Goal: Task Accomplishment & Management: Use online tool/utility

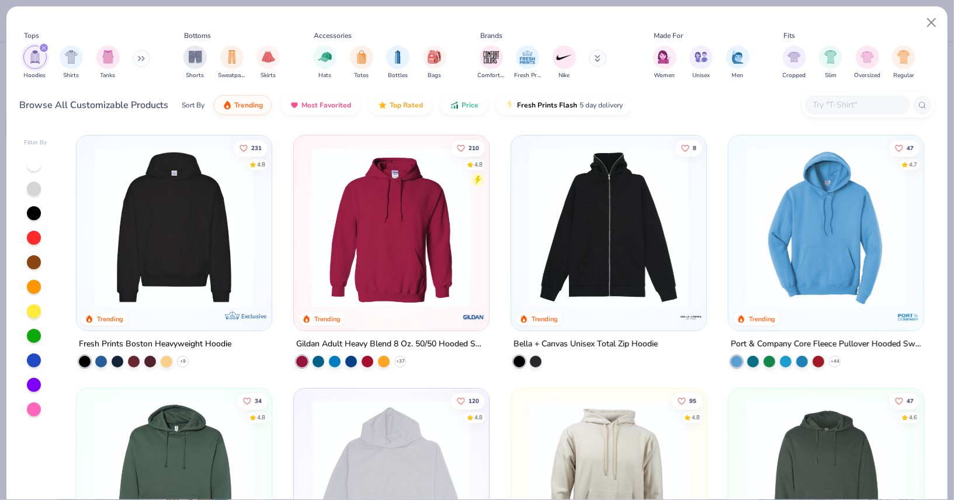
click at [415, 235] on img at bounding box center [391, 227] width 172 height 160
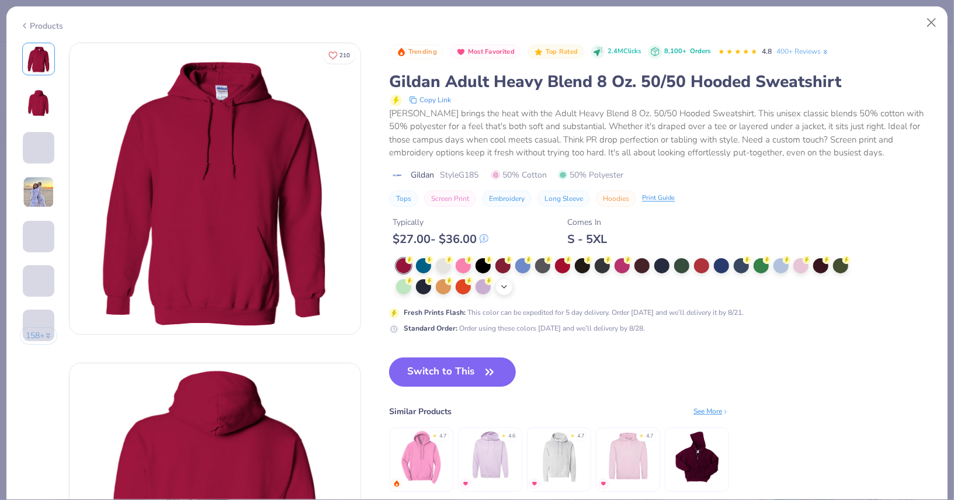
click at [503, 283] on icon at bounding box center [503, 286] width 9 height 9
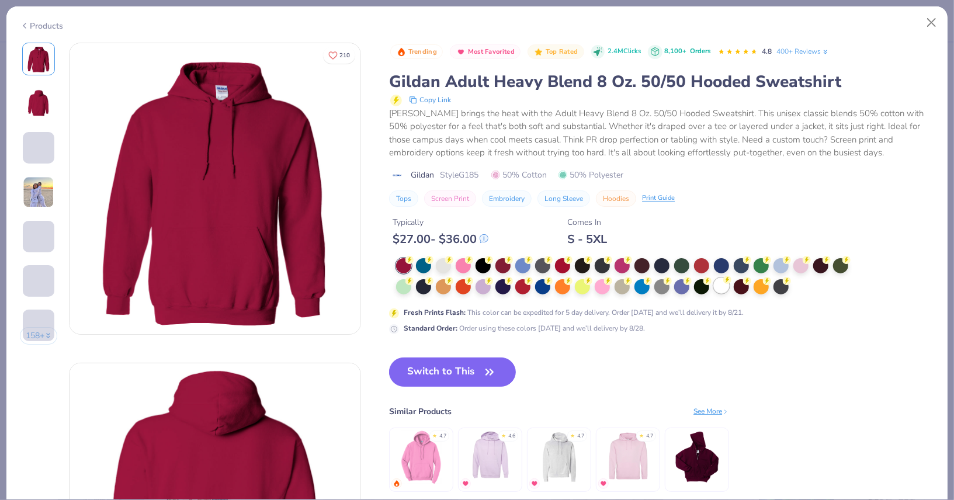
click at [718, 284] on div at bounding box center [721, 285] width 15 height 15
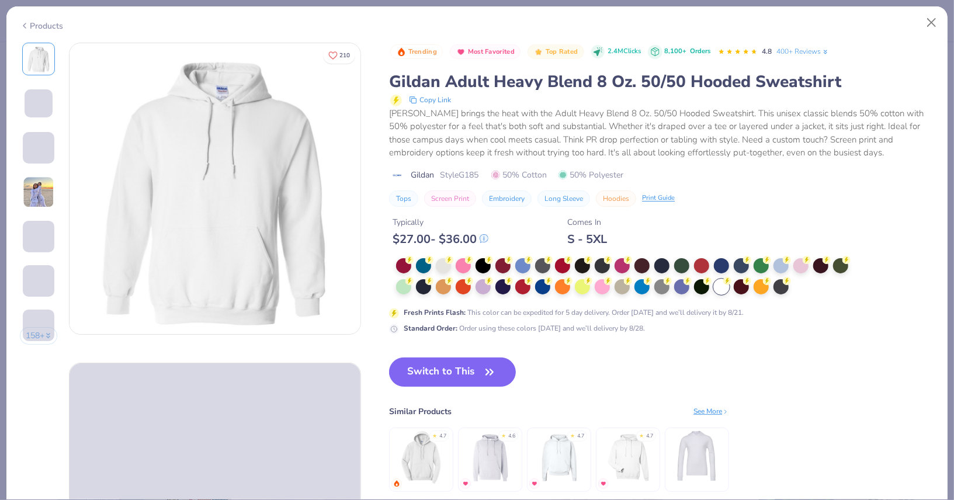
click at [922, 37] on div "Products 158 + 210 AH Alpha Chi Omega, [GEOGRAPHIC_DATA][US_STATE] KI [GEOGRAPH…" at bounding box center [477, 253] width 942 height 494
click at [466, 368] on button "Switch to This" at bounding box center [452, 371] width 127 height 29
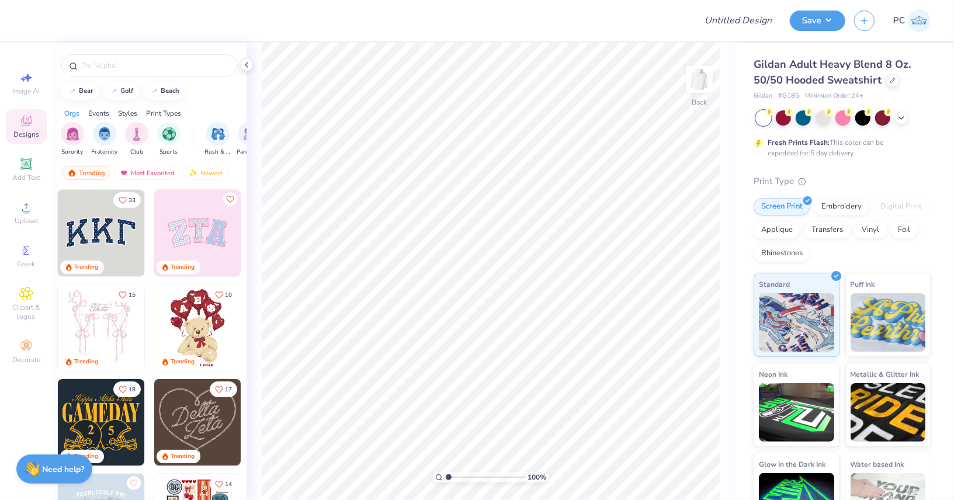
click at [895, 206] on div "Digital Print" at bounding box center [901, 207] width 57 height 18
click at [184, 231] on img at bounding box center [197, 233] width 86 height 86
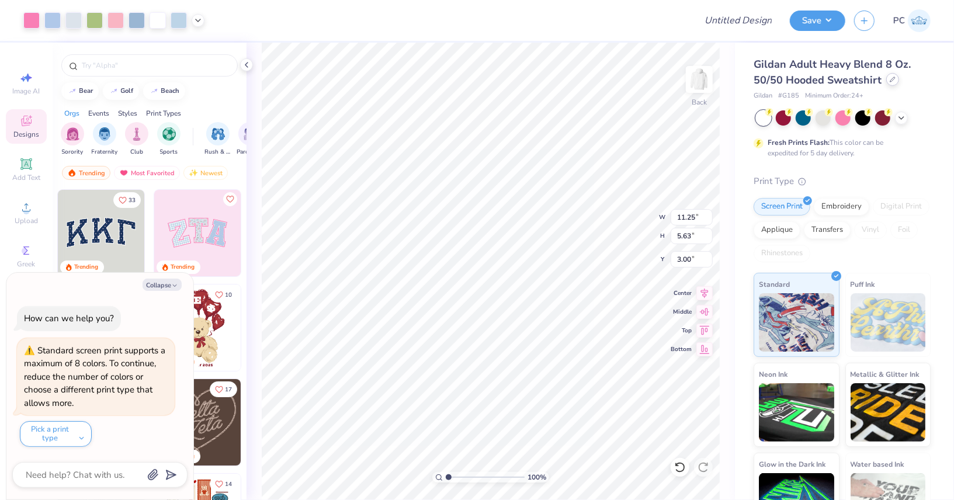
click at [889, 83] on div at bounding box center [892, 79] width 13 height 13
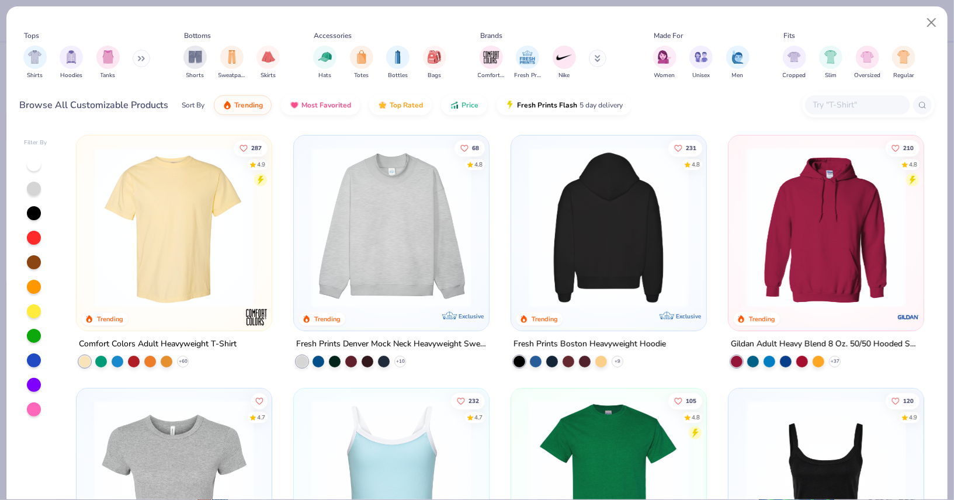
click at [592, 225] on div at bounding box center [608, 227] width 515 height 160
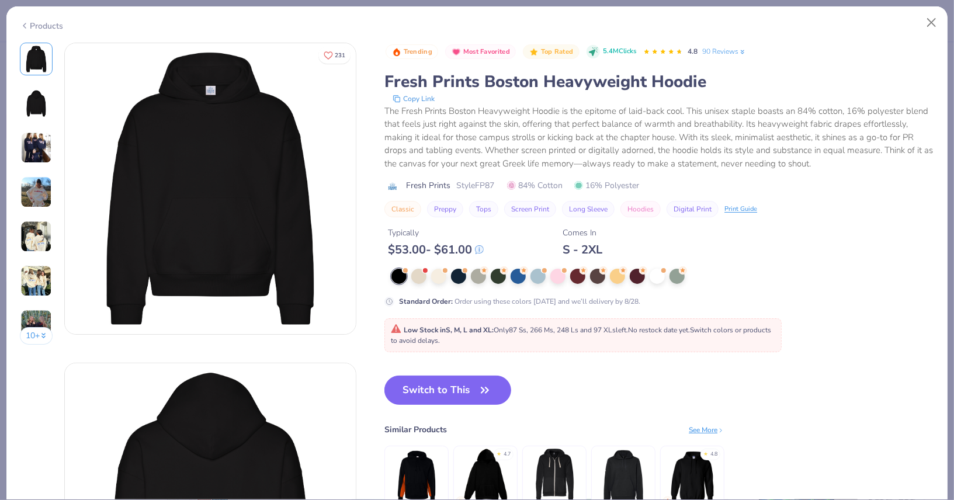
click at [441, 363] on div "Trending Most Favorited Top Rated 5.4M Clicks 4.8 90 Reviews Fresh Prints Bosto…" at bounding box center [659, 288] width 550 height 491
click at [427, 376] on button "Switch to This" at bounding box center [447, 390] width 127 height 29
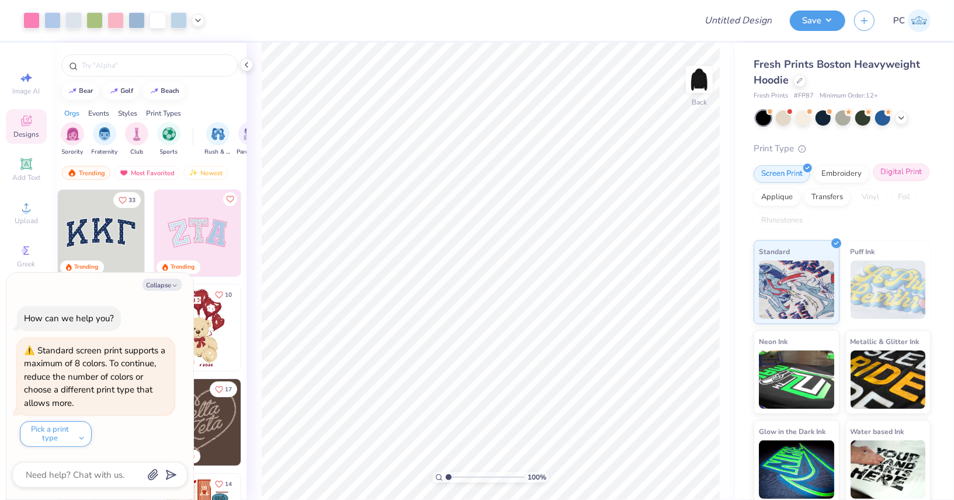
click at [888, 173] on div "Digital Print" at bounding box center [901, 173] width 57 height 18
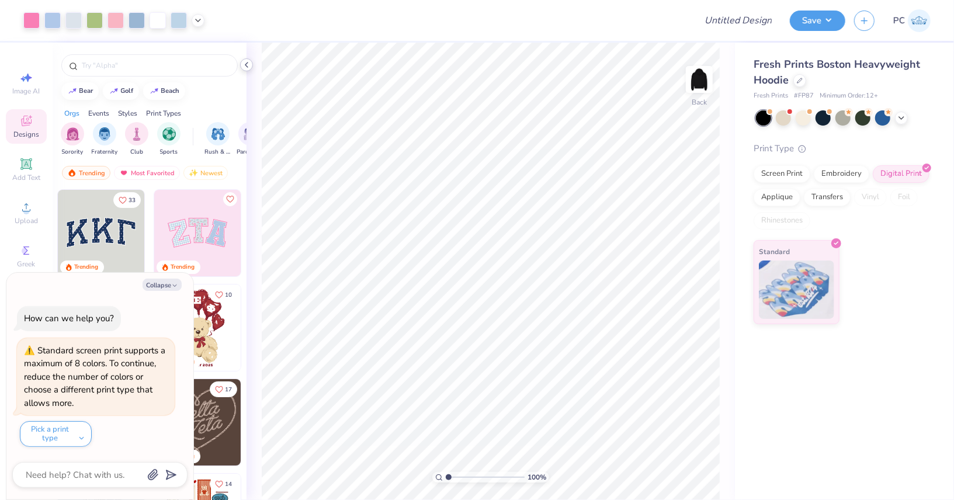
click at [250, 64] on icon at bounding box center [246, 64] width 9 height 9
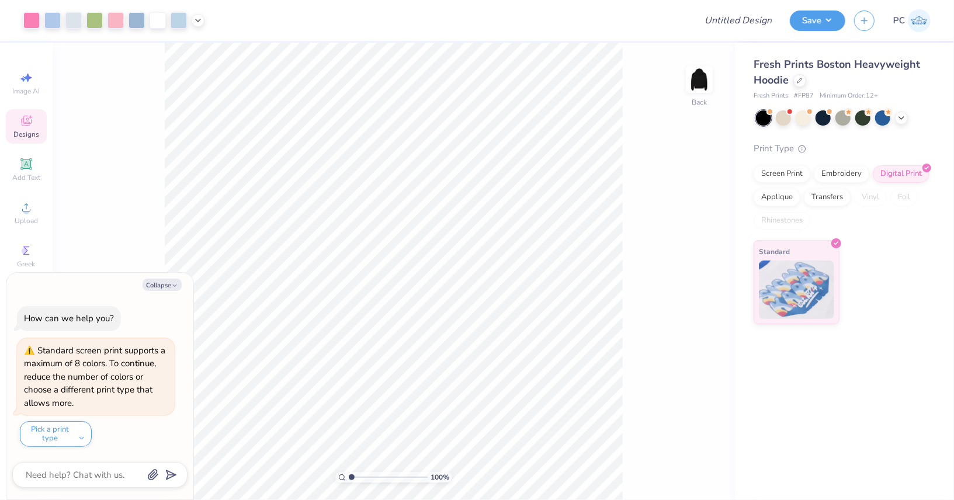
click at [158, 279] on div "Collapse How can we help you? Standard screen print supports a maximum of 8 col…" at bounding box center [99, 386] width 187 height 227
click at [796, 79] on div at bounding box center [799, 79] width 13 height 13
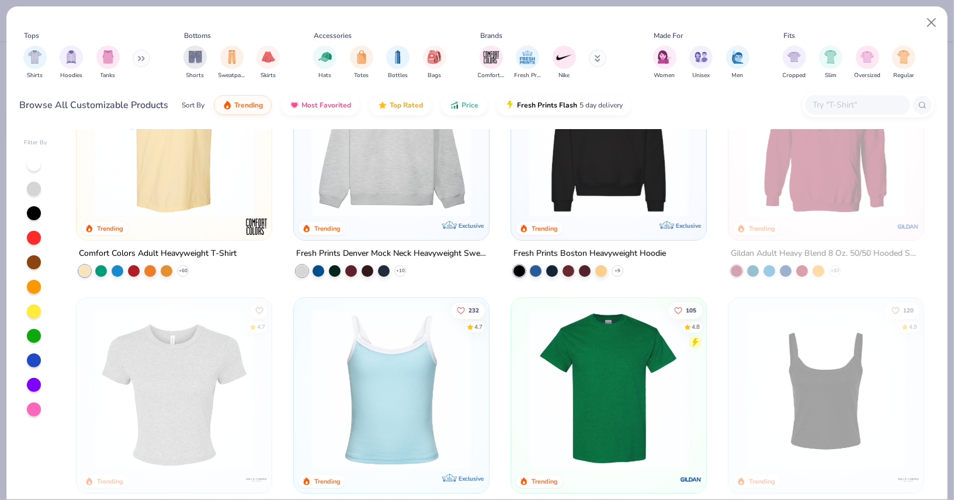
scroll to position [158, 0]
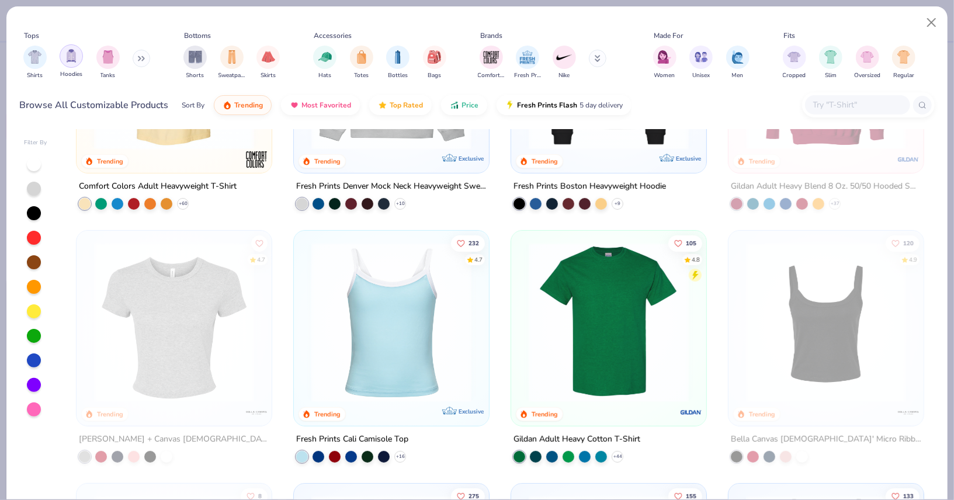
click at [61, 58] on div "filter for Hoodies" at bounding box center [71, 55] width 23 height 23
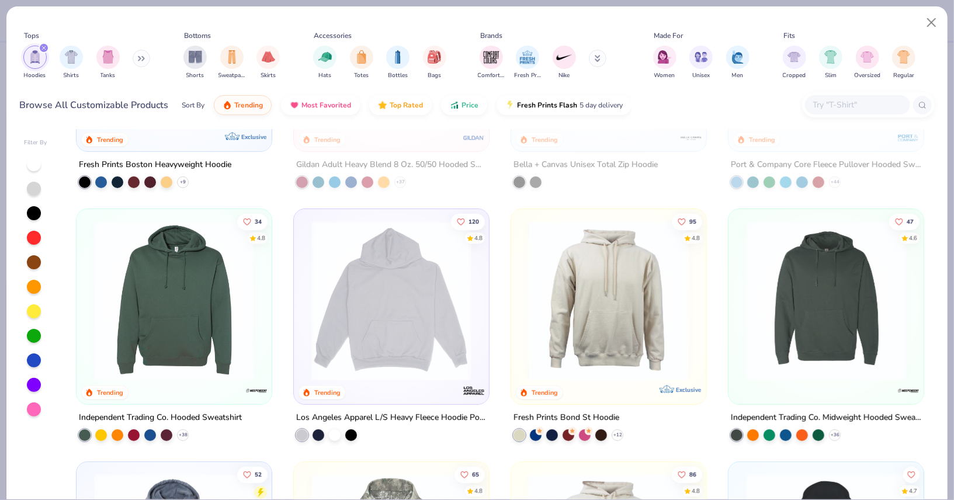
scroll to position [191, 0]
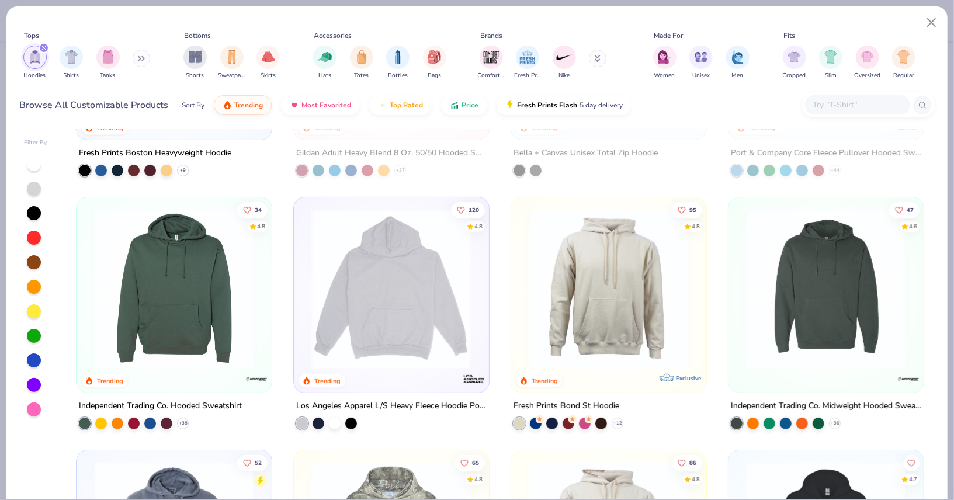
click at [210, 282] on img at bounding box center [174, 289] width 172 height 160
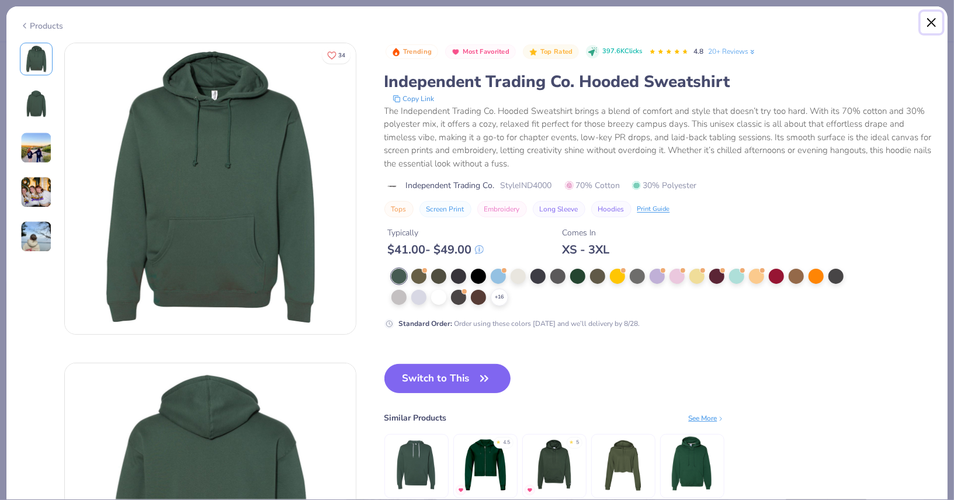
click at [935, 21] on button "Close" at bounding box center [932, 23] width 22 height 22
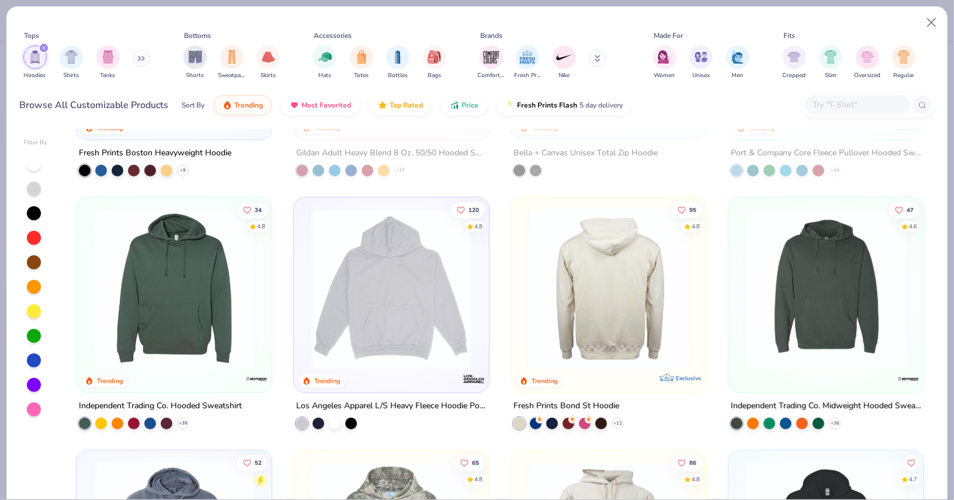
click at [523, 313] on img at bounding box center [437, 289] width 172 height 160
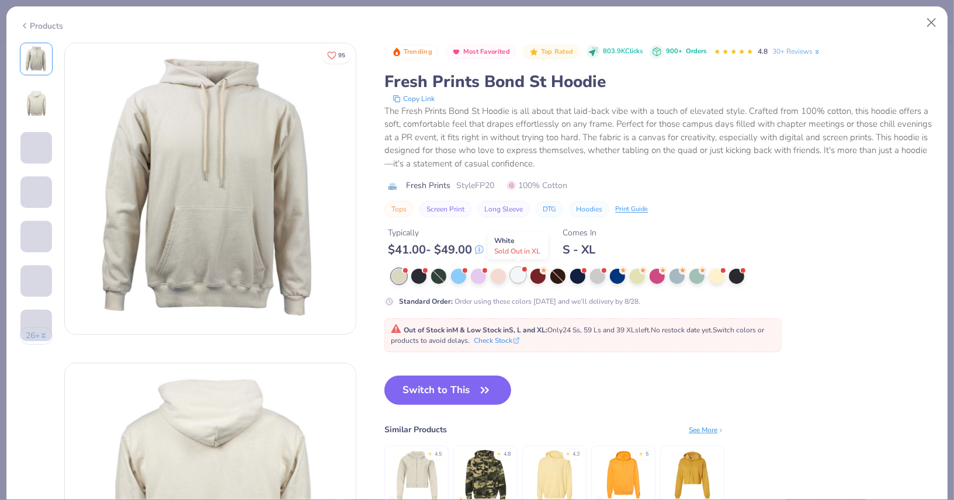
click at [520, 274] on div at bounding box center [518, 275] width 15 height 15
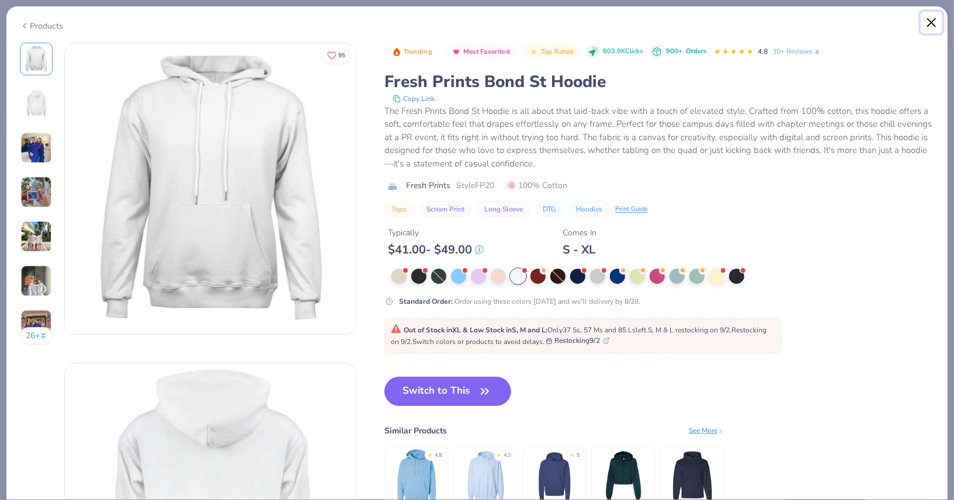
click at [933, 20] on button "Close" at bounding box center [932, 23] width 22 height 22
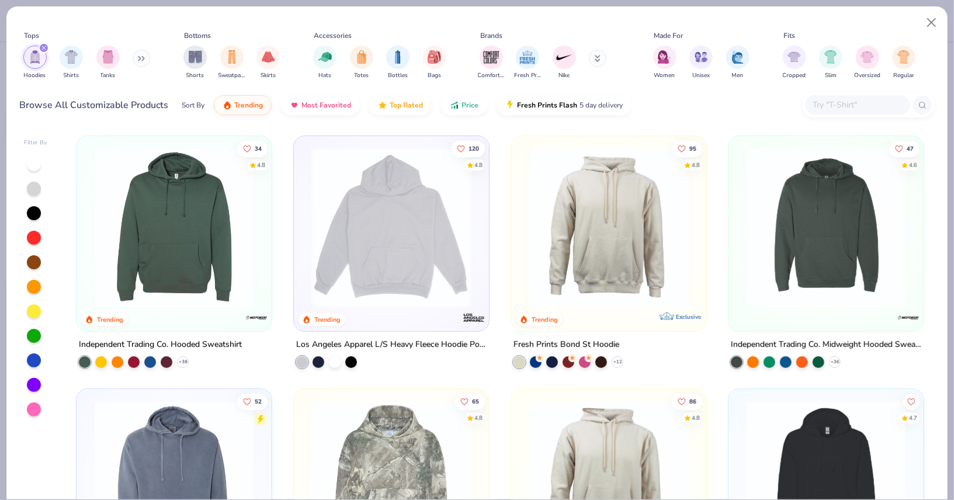
scroll to position [254, 0]
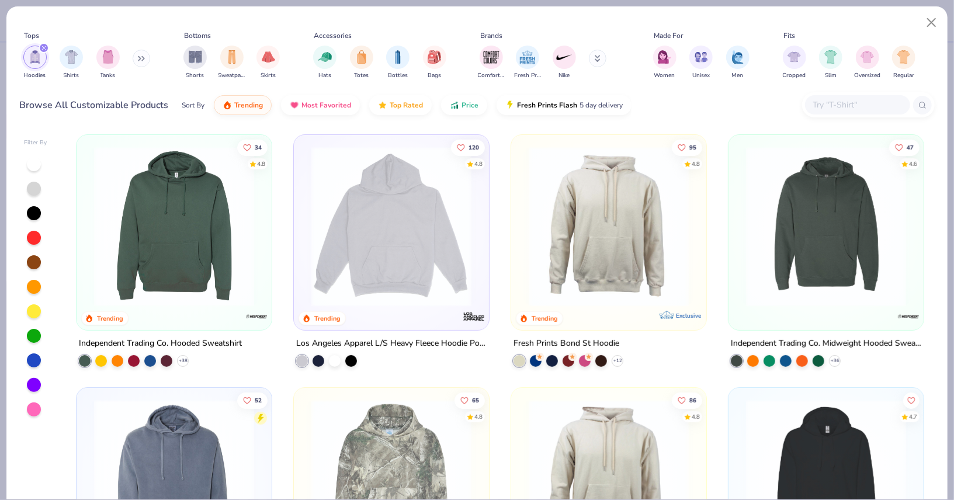
click at [836, 238] on img at bounding box center [826, 227] width 172 height 160
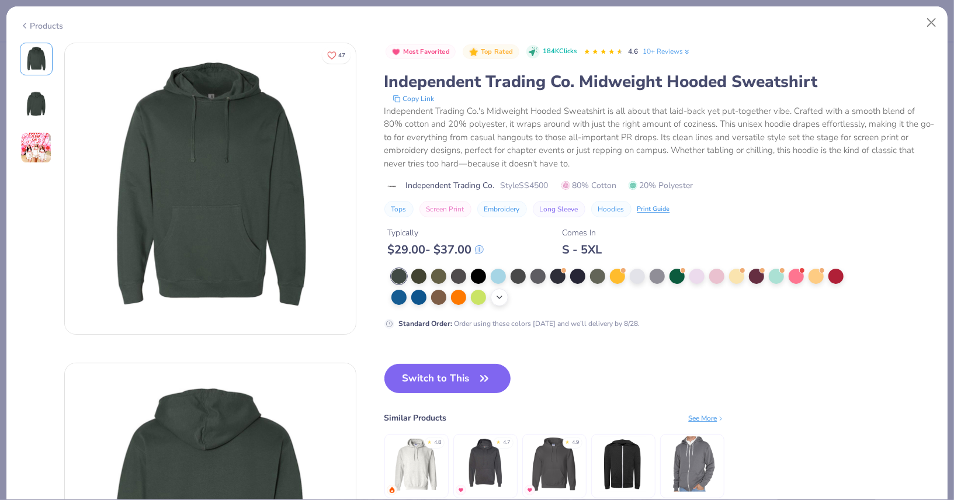
click at [500, 294] on icon at bounding box center [499, 297] width 9 height 9
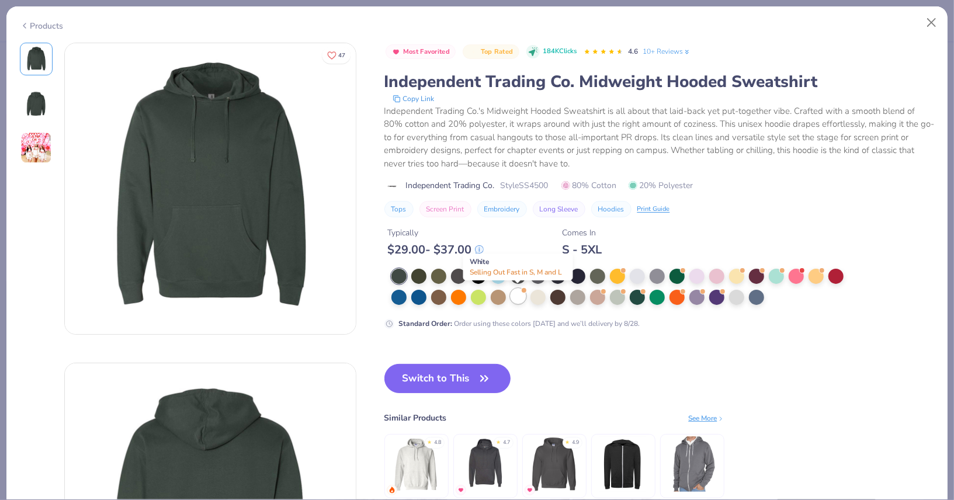
click at [516, 294] on div at bounding box center [518, 296] width 15 height 15
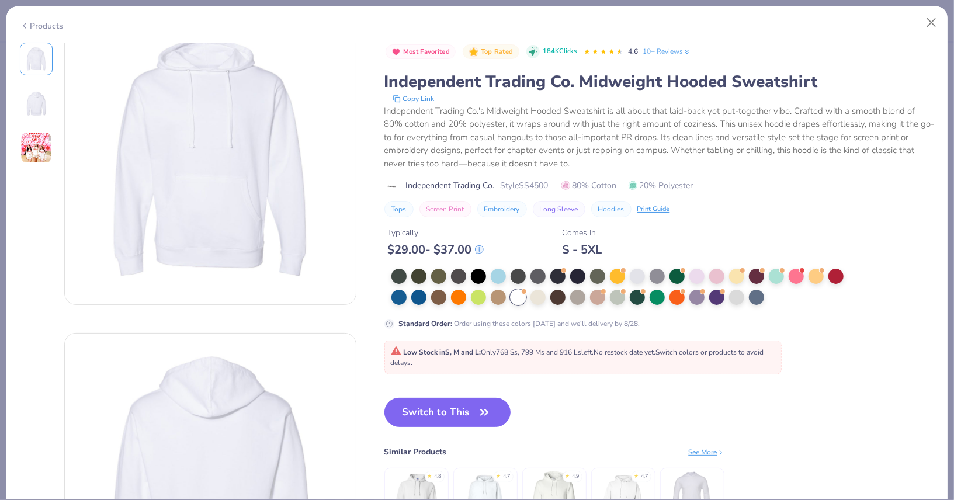
scroll to position [36, 0]
click at [31, 157] on img at bounding box center [36, 148] width 32 height 32
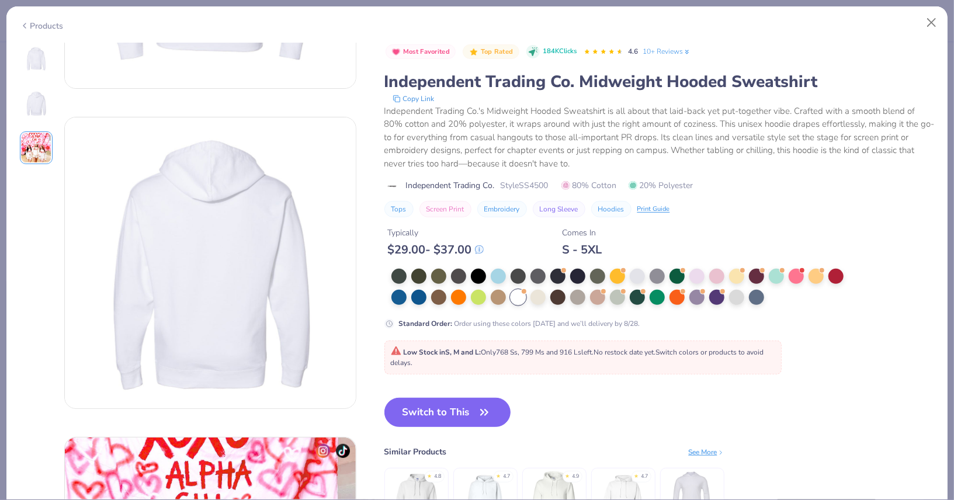
scroll to position [197, 0]
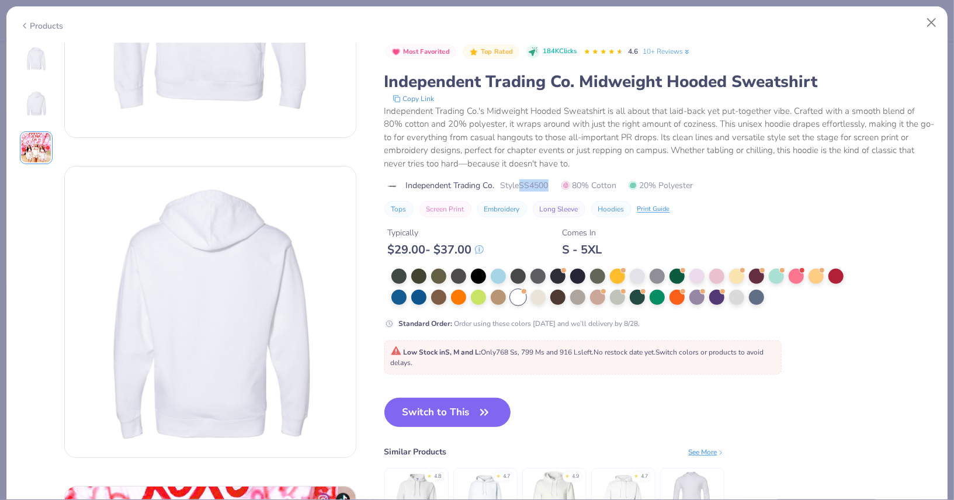
drag, startPoint x: 556, startPoint y: 185, endPoint x: 523, endPoint y: 183, distance: 32.2
click at [523, 183] on div "Independent Trading Co. Style SS4500 80% Cotton 20% Polyester" at bounding box center [659, 185] width 550 height 12
copy span "SS4500"
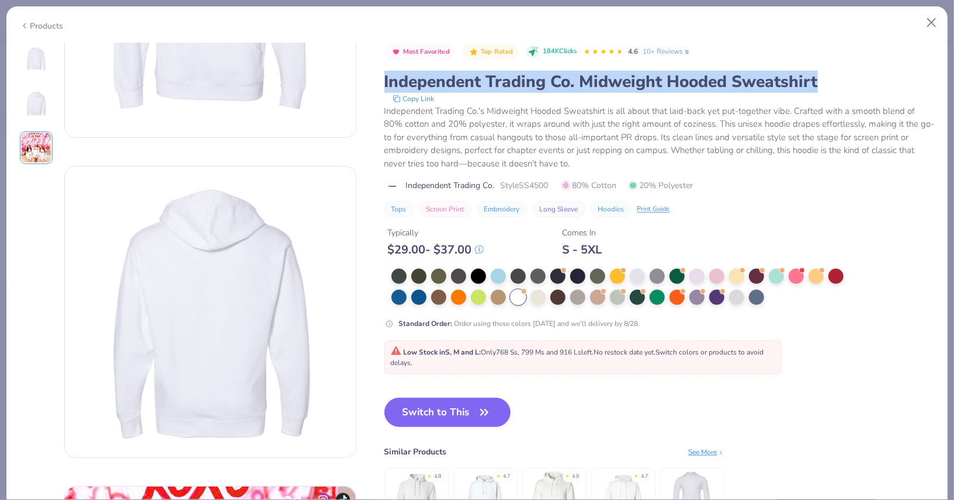
drag, startPoint x: 832, startPoint y: 80, endPoint x: 384, endPoint y: 78, distance: 448.6
click at [384, 77] on div "Independent Trading Co. Midweight Hooded Sweatshirt" at bounding box center [659, 82] width 550 height 22
copy div "Independent Trading Co. Midweight Hooded Sweatshirt"
click at [931, 26] on button "Close" at bounding box center [932, 23] width 22 height 22
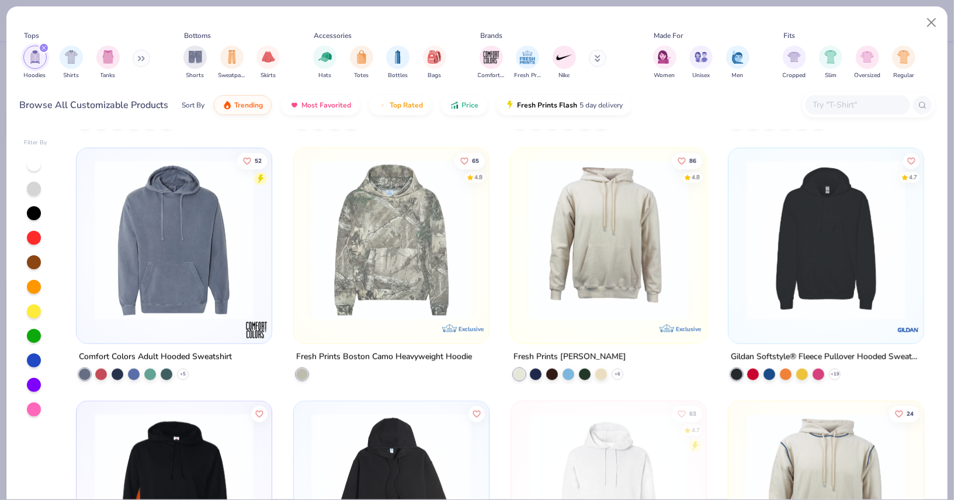
scroll to position [492, 0]
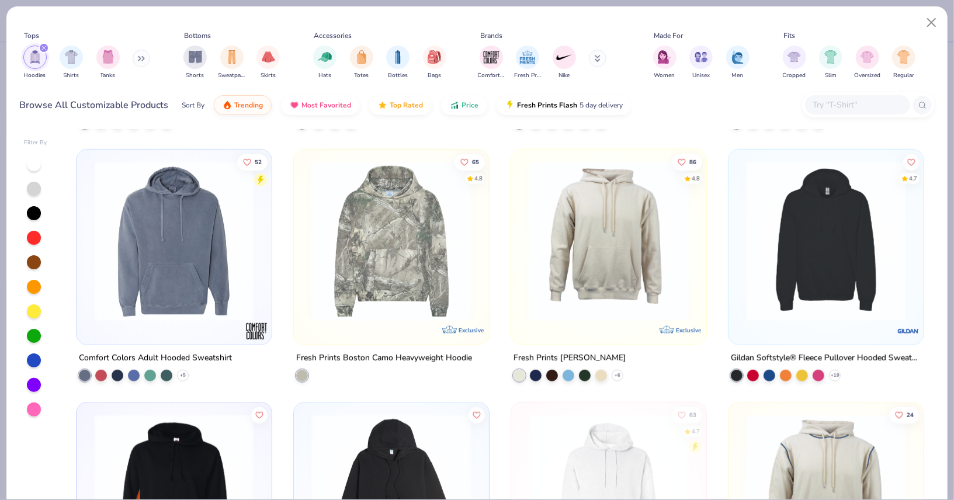
click at [167, 222] on img at bounding box center [174, 241] width 172 height 160
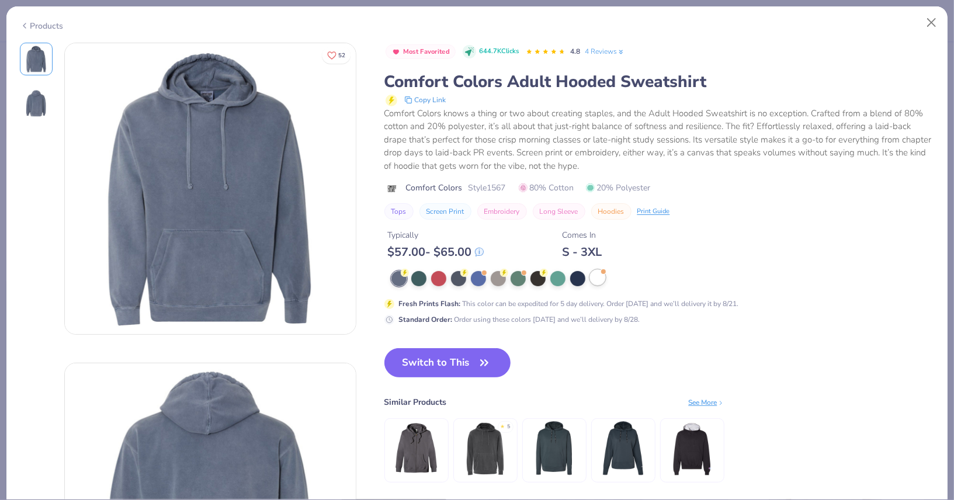
click at [599, 274] on div at bounding box center [597, 277] width 15 height 15
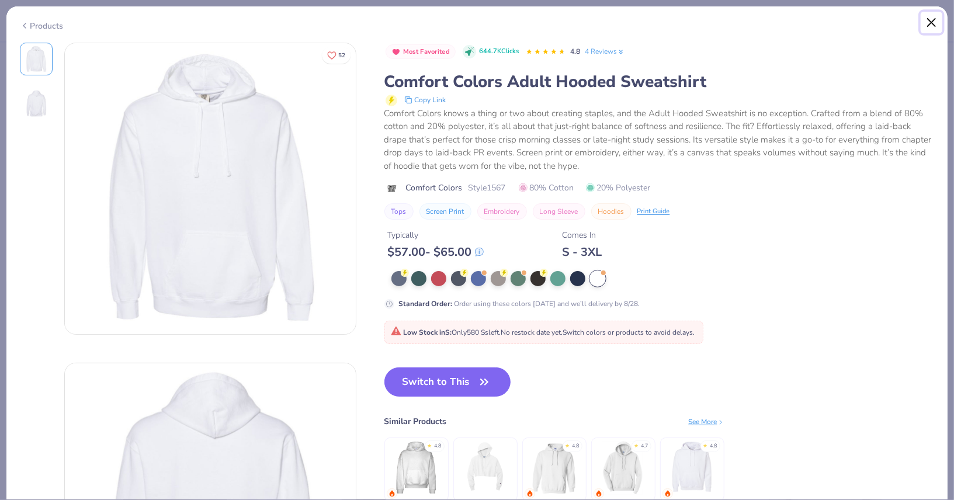
click at [929, 22] on button "Close" at bounding box center [932, 23] width 22 height 22
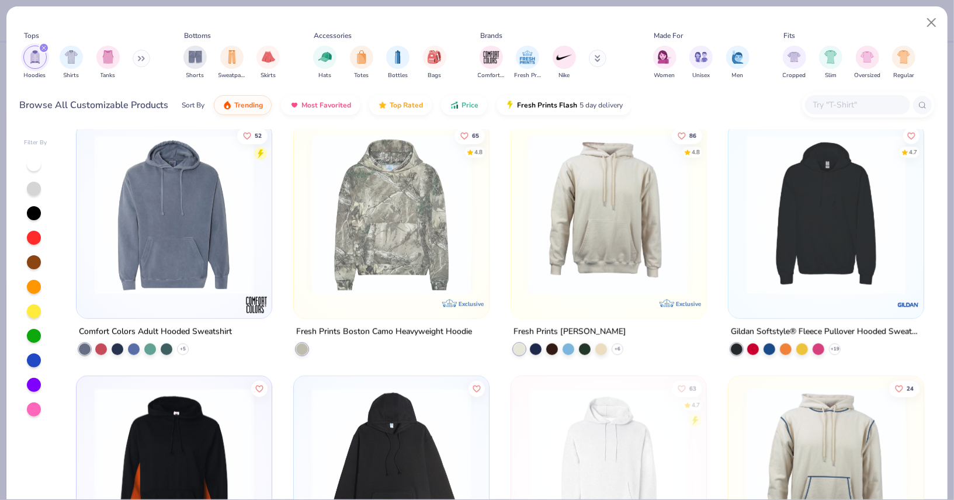
scroll to position [514, 0]
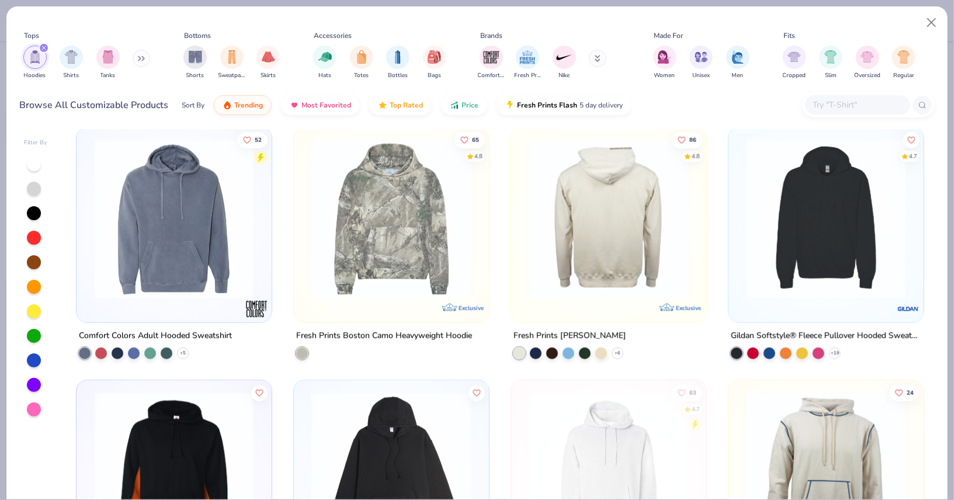
click at [617, 202] on img at bounding box center [609, 219] width 172 height 160
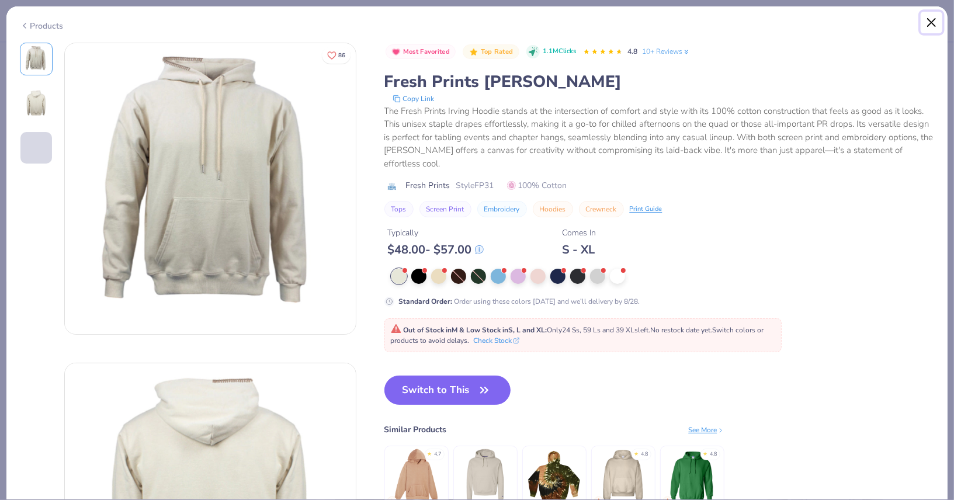
click at [928, 26] on button "Close" at bounding box center [932, 23] width 22 height 22
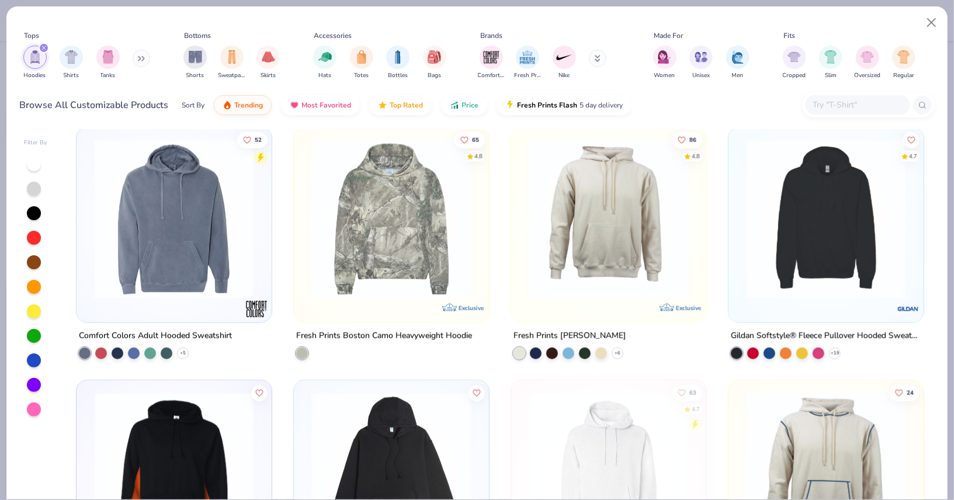
click at [802, 303] on div at bounding box center [825, 222] width 183 height 178
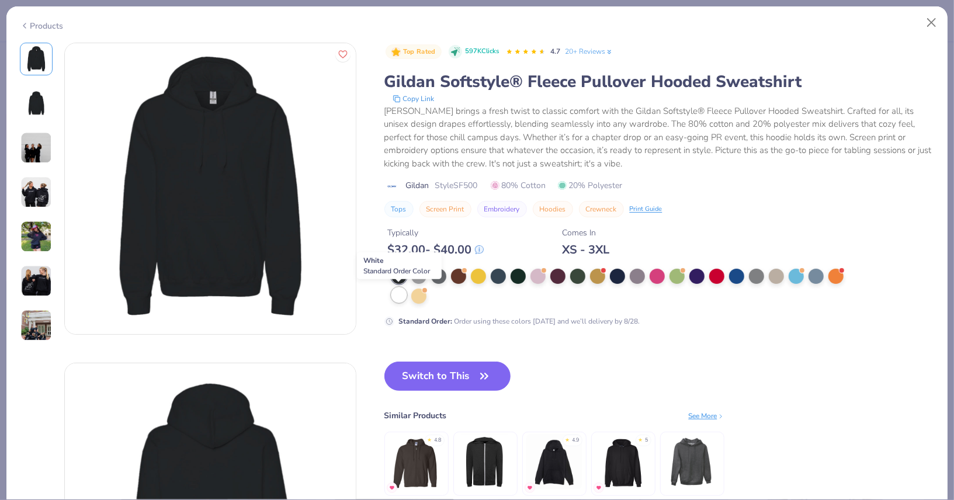
click at [400, 294] on div at bounding box center [398, 294] width 15 height 15
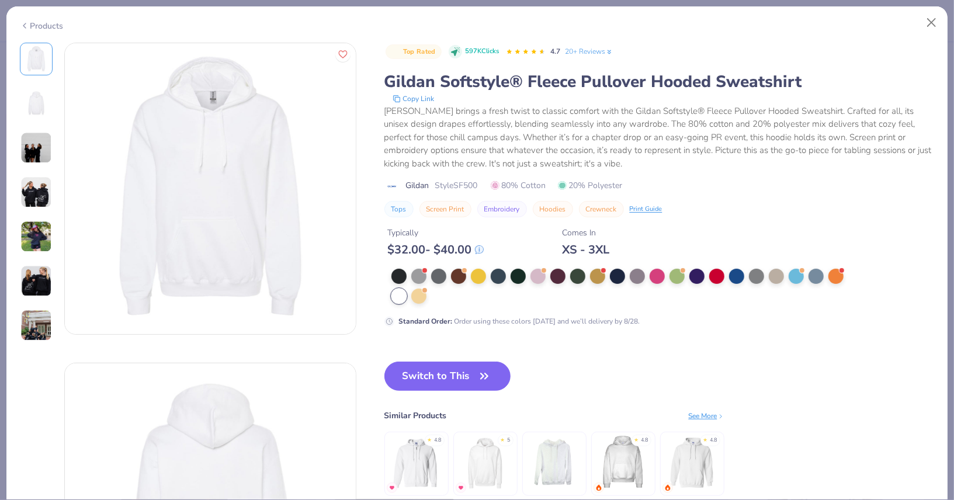
click at [588, 51] on link "20+ Reviews" at bounding box center [589, 51] width 48 height 11
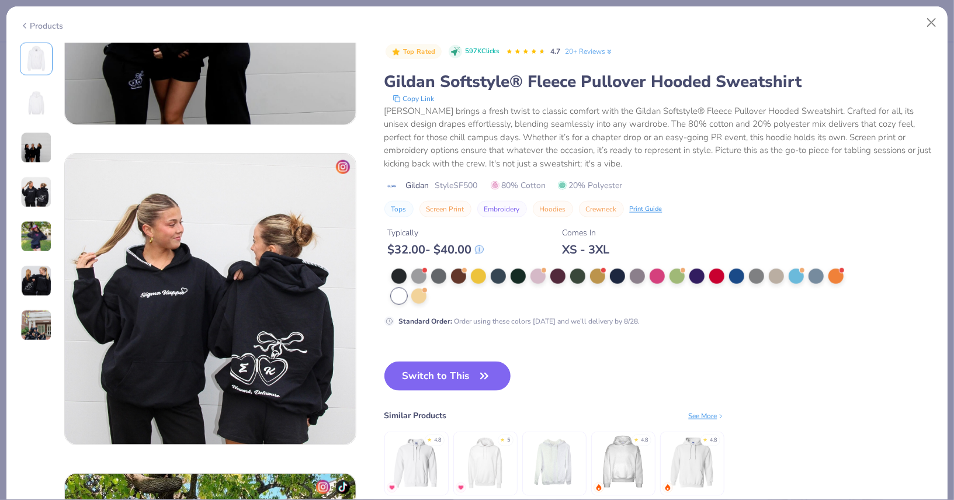
scroll to position [799, 0]
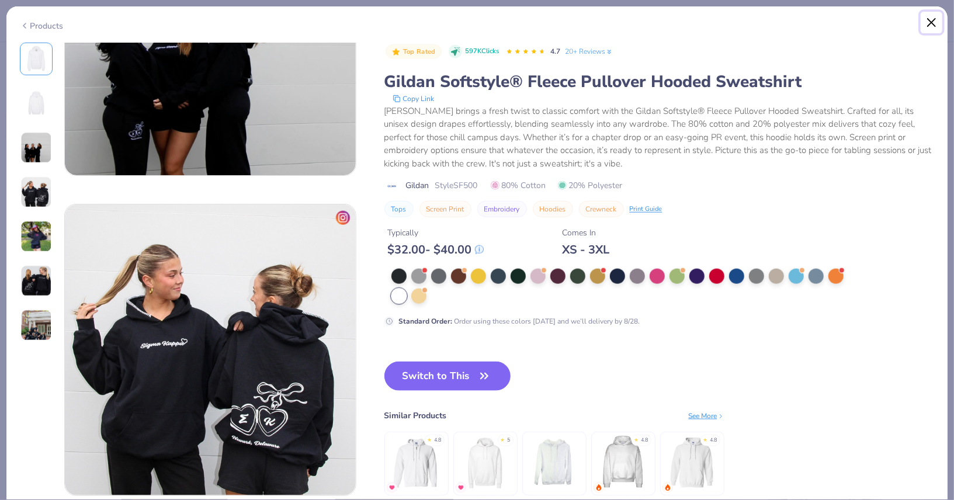
click at [933, 22] on button "Close" at bounding box center [932, 23] width 22 height 22
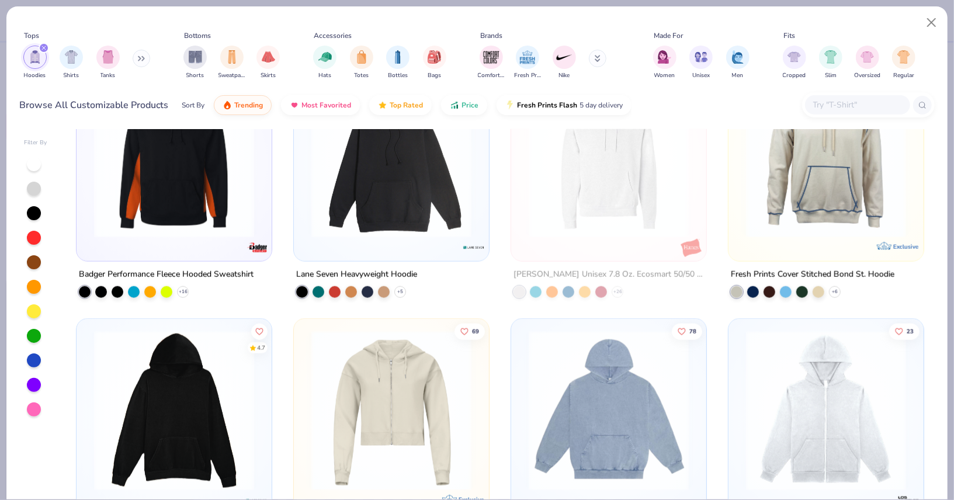
scroll to position [807, 0]
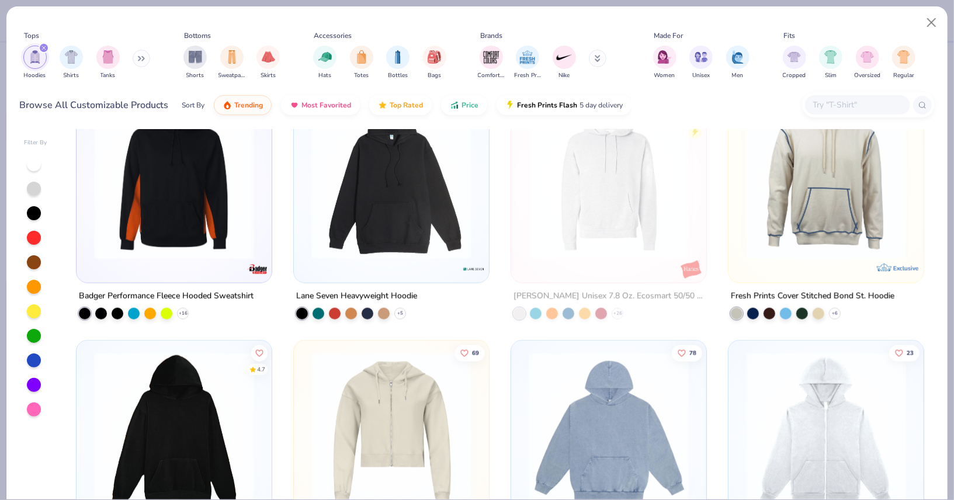
click at [431, 220] on img at bounding box center [391, 179] width 172 height 160
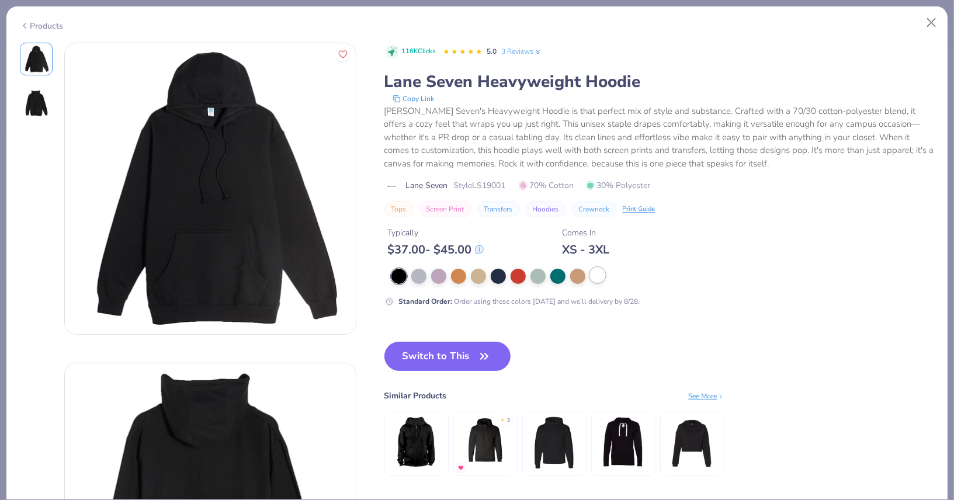
click at [600, 272] on div at bounding box center [597, 275] width 15 height 15
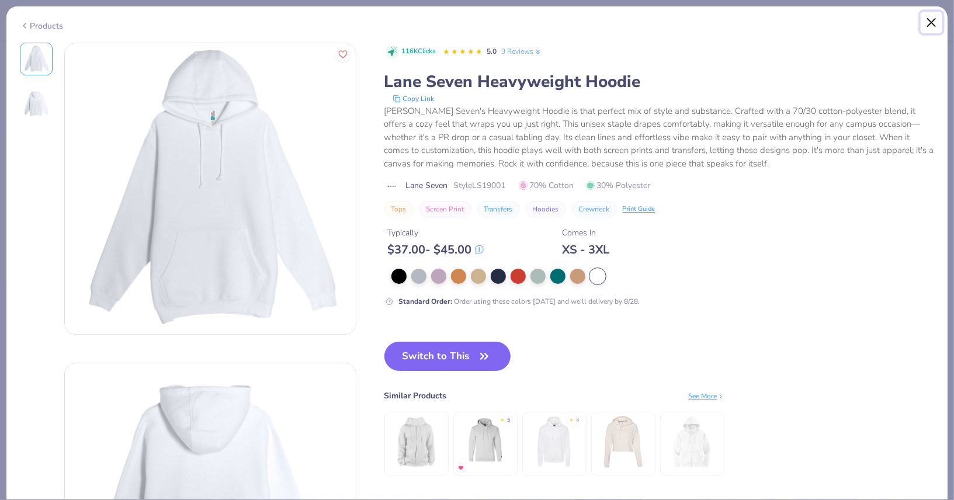
click at [930, 20] on button "Close" at bounding box center [932, 23] width 22 height 22
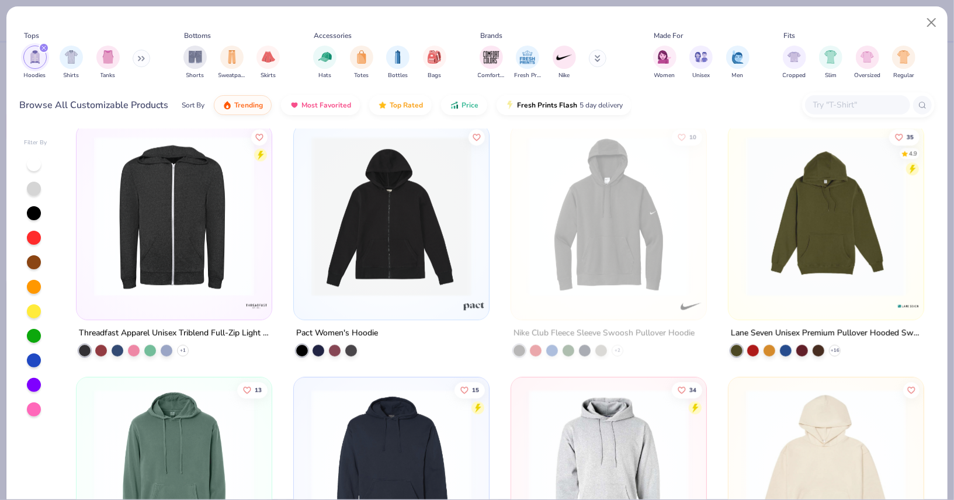
scroll to position [2034, 0]
click at [827, 223] on img at bounding box center [826, 217] width 172 height 160
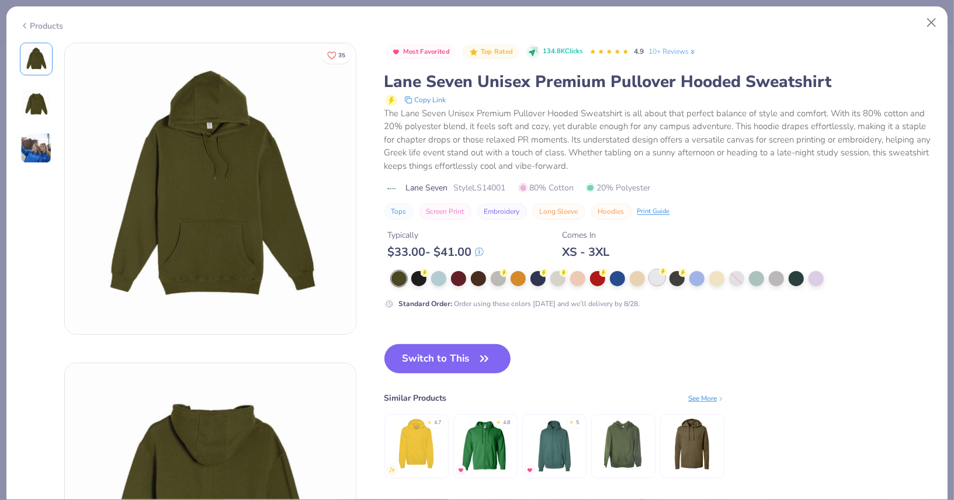
click at [651, 277] on div at bounding box center [657, 277] width 15 height 15
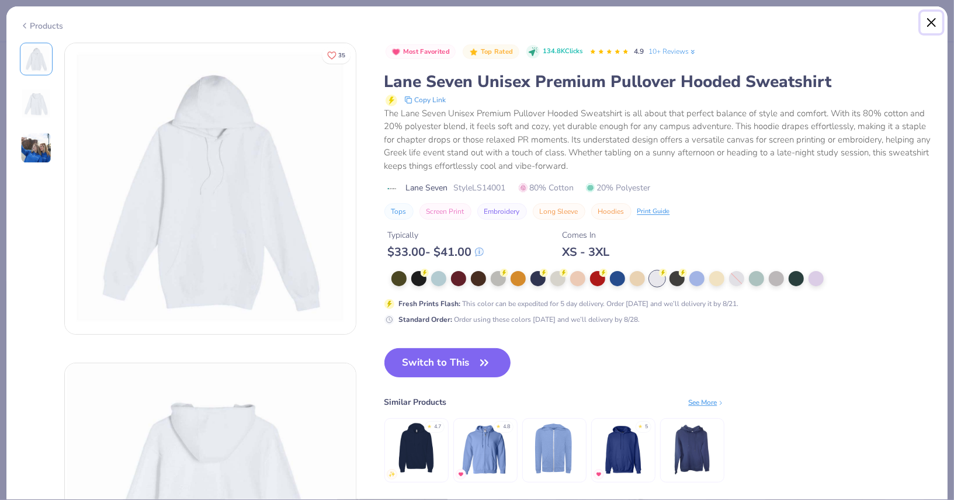
click at [932, 20] on button "Close" at bounding box center [932, 23] width 22 height 22
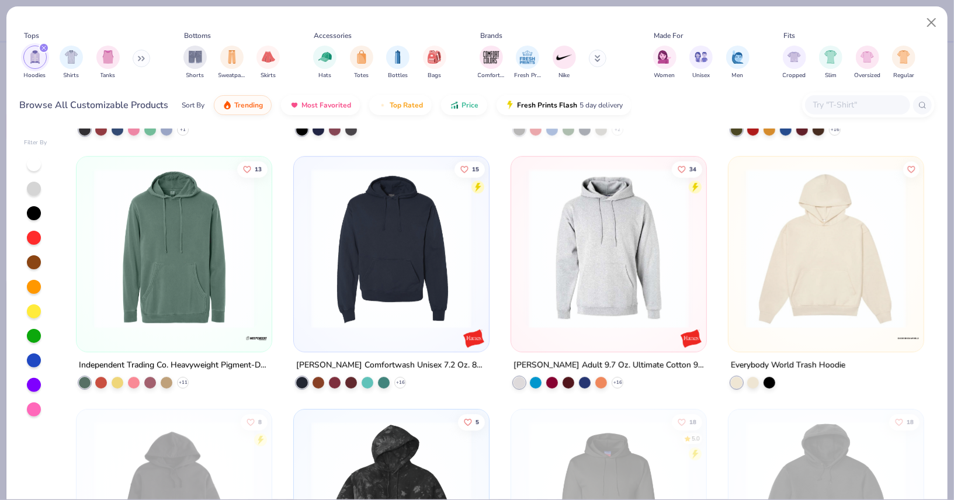
scroll to position [2267, 0]
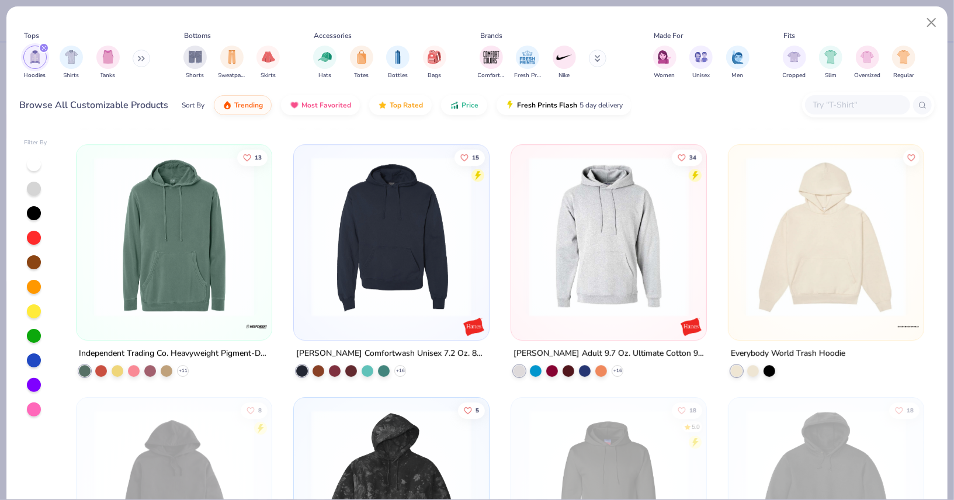
click at [468, 264] on img at bounding box center [391, 237] width 172 height 160
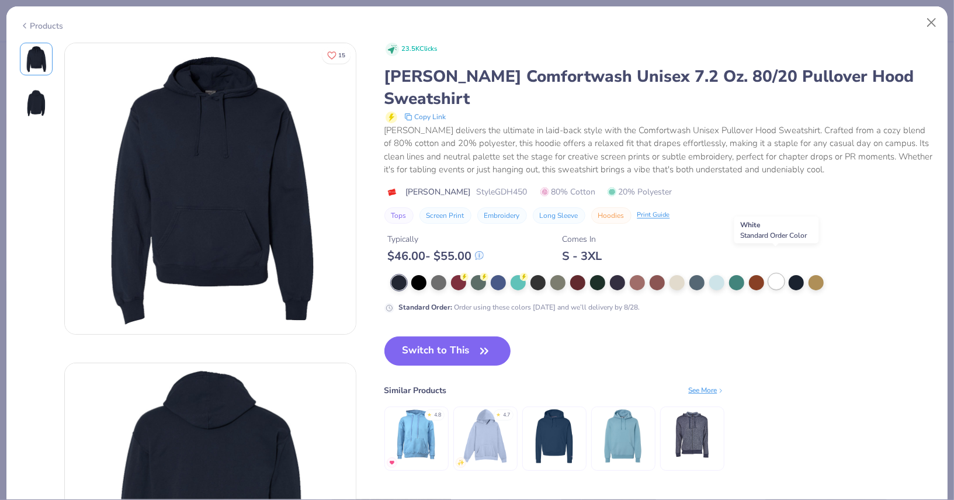
click at [777, 274] on div at bounding box center [776, 281] width 15 height 15
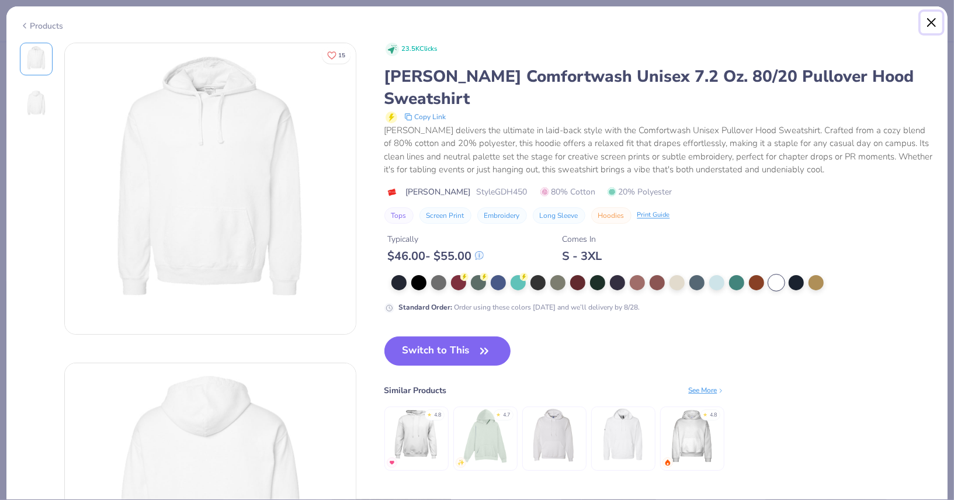
click at [932, 23] on button "Close" at bounding box center [932, 23] width 22 height 22
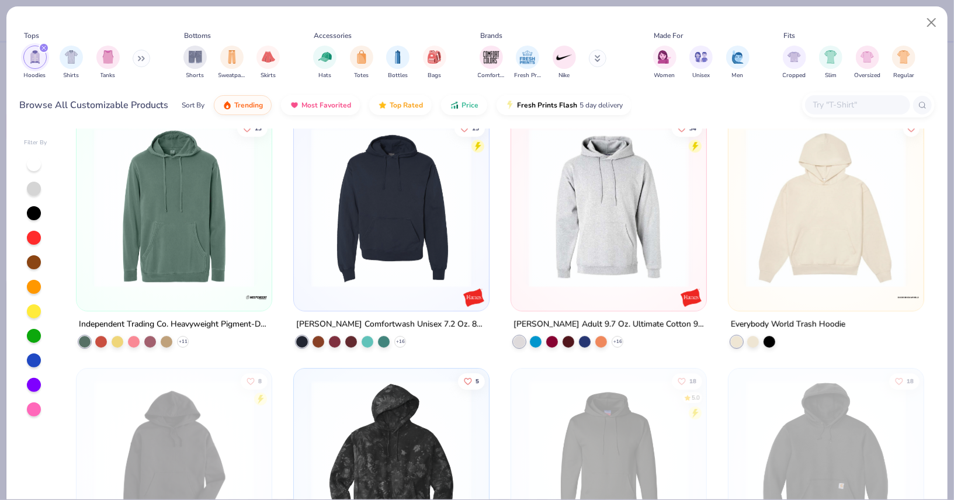
scroll to position [2306, 0]
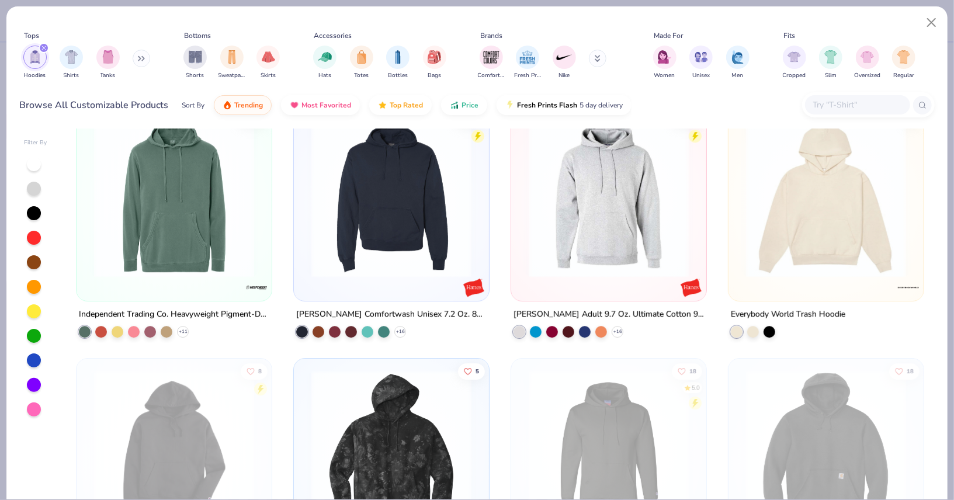
click at [623, 220] on img at bounding box center [609, 197] width 172 height 160
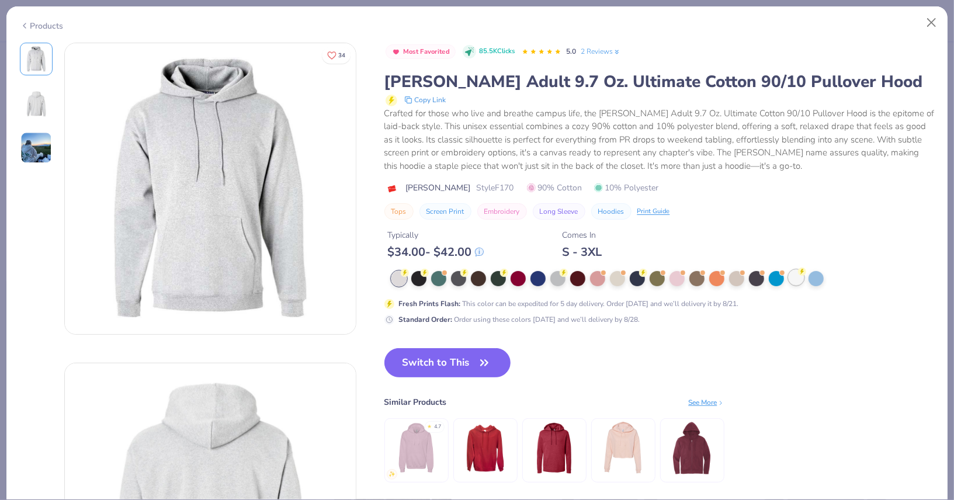
click at [796, 276] on div at bounding box center [796, 277] width 15 height 15
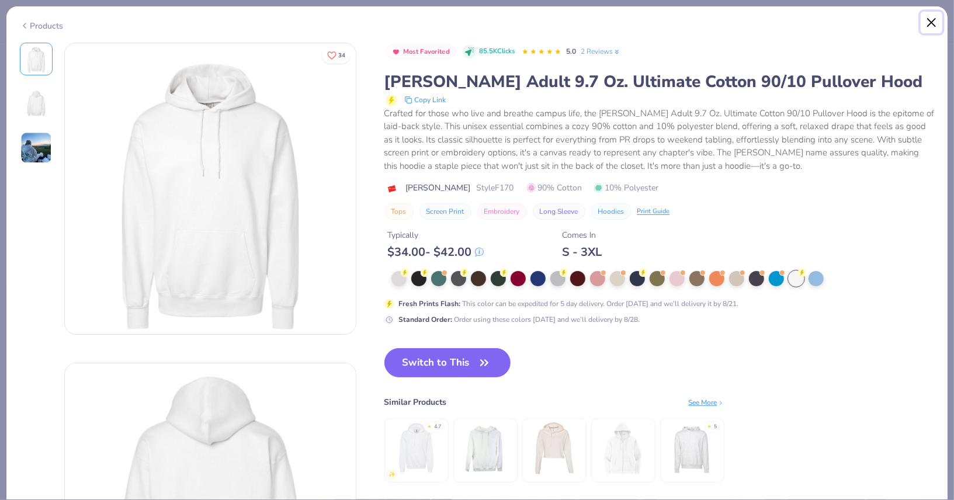
click at [932, 24] on button "Close" at bounding box center [932, 23] width 22 height 22
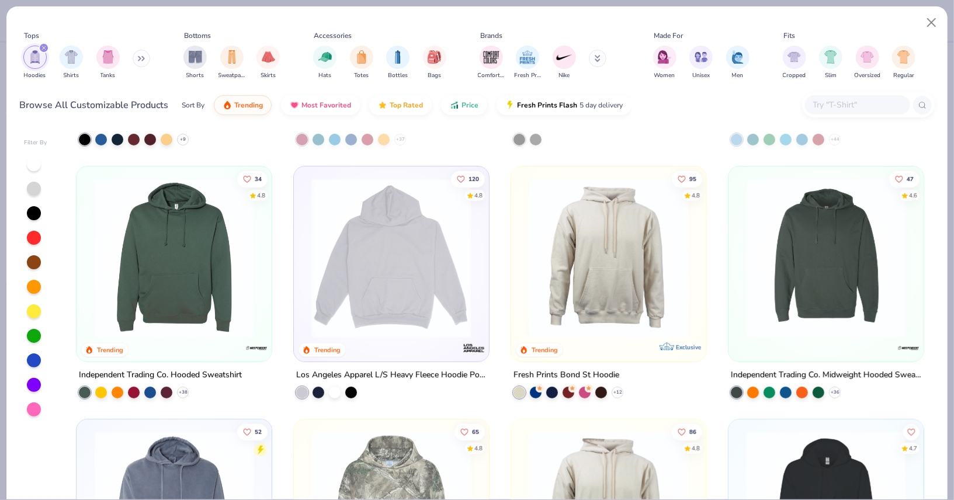
scroll to position [221, 0]
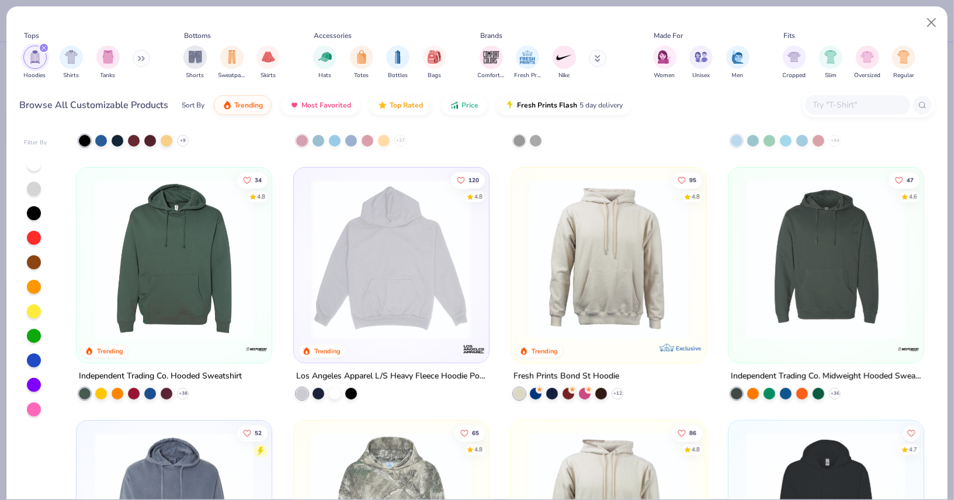
click at [217, 227] on img at bounding box center [174, 259] width 172 height 160
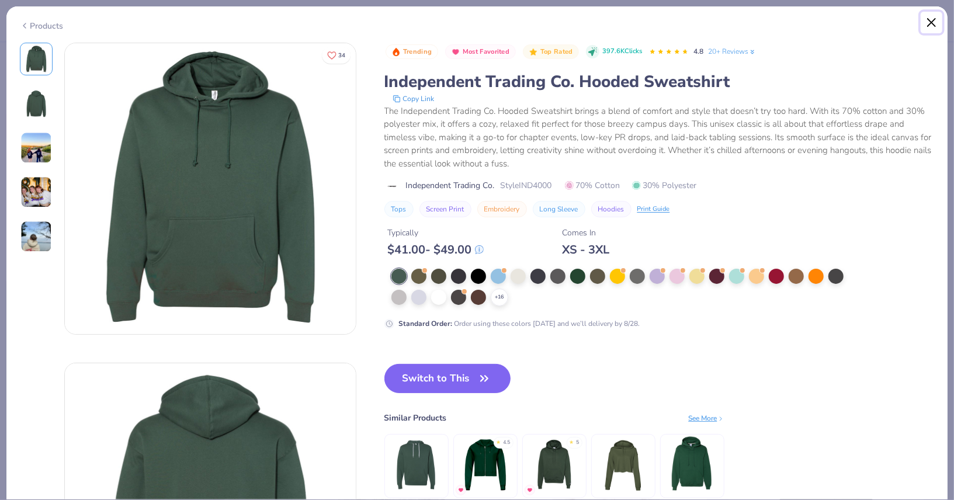
click at [935, 22] on button "Close" at bounding box center [932, 23] width 22 height 22
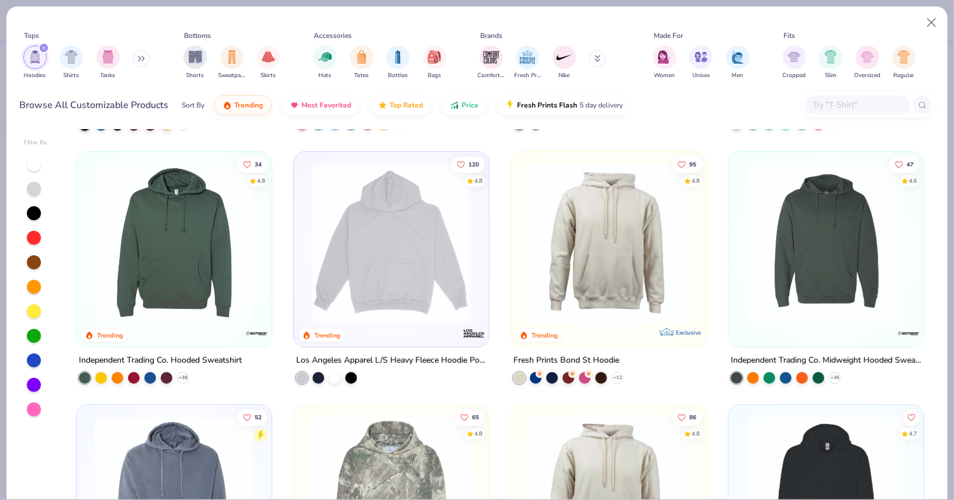
scroll to position [238, 0]
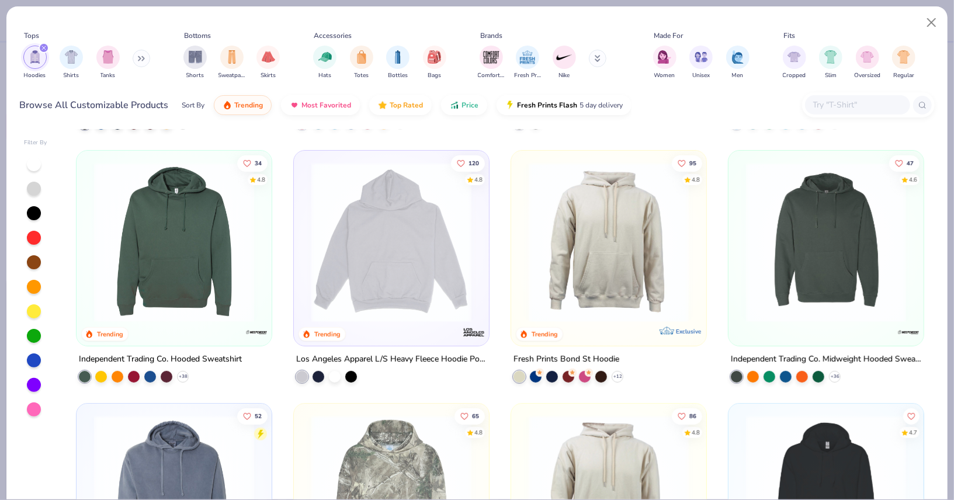
click at [828, 245] on img at bounding box center [826, 242] width 172 height 160
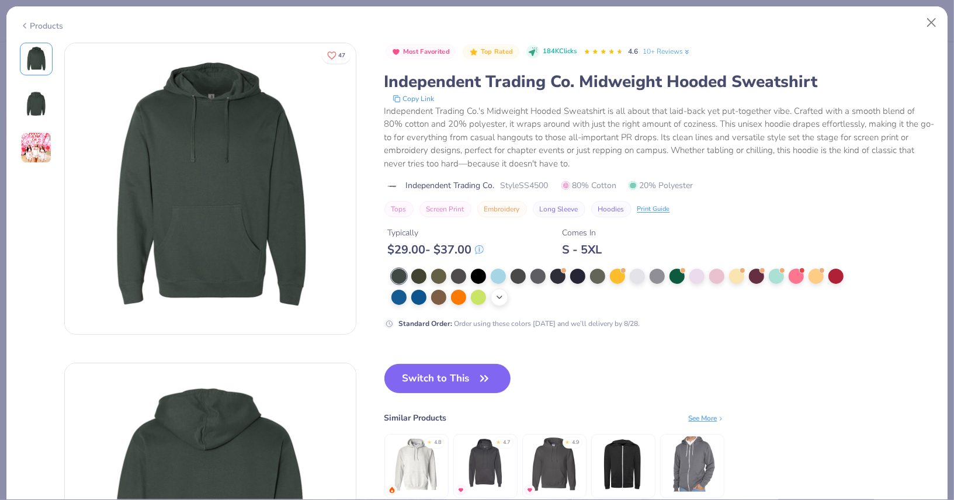
click at [505, 297] on div "+ 14" at bounding box center [500, 298] width 18 height 18
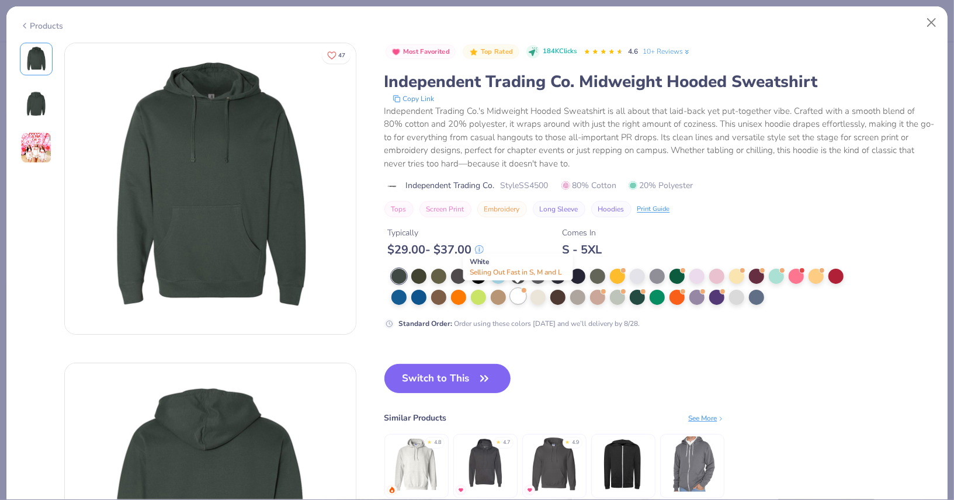
click at [519, 294] on div at bounding box center [518, 296] width 15 height 15
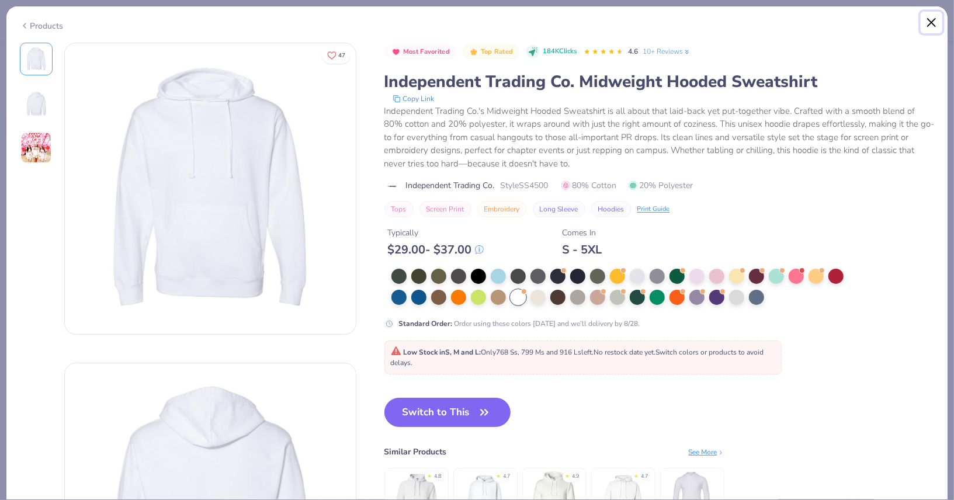
click at [934, 19] on button "Close" at bounding box center [932, 23] width 22 height 22
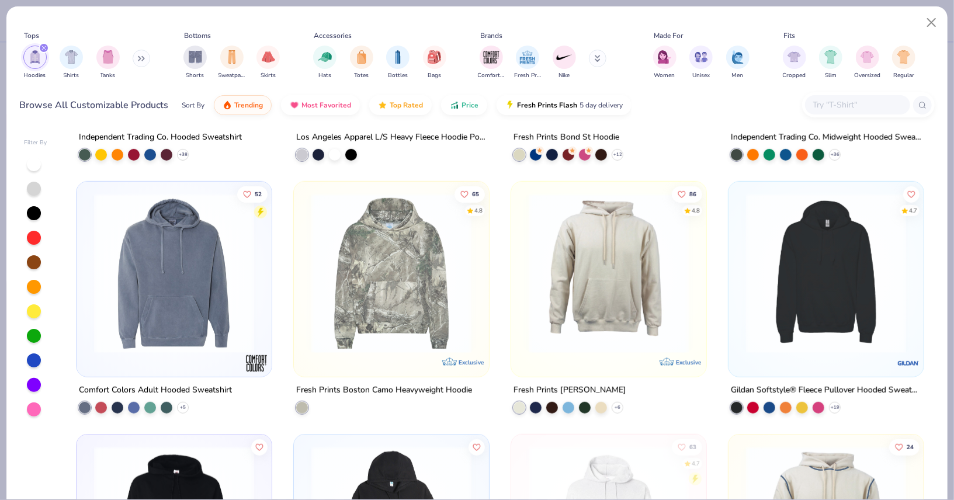
scroll to position [469, 0]
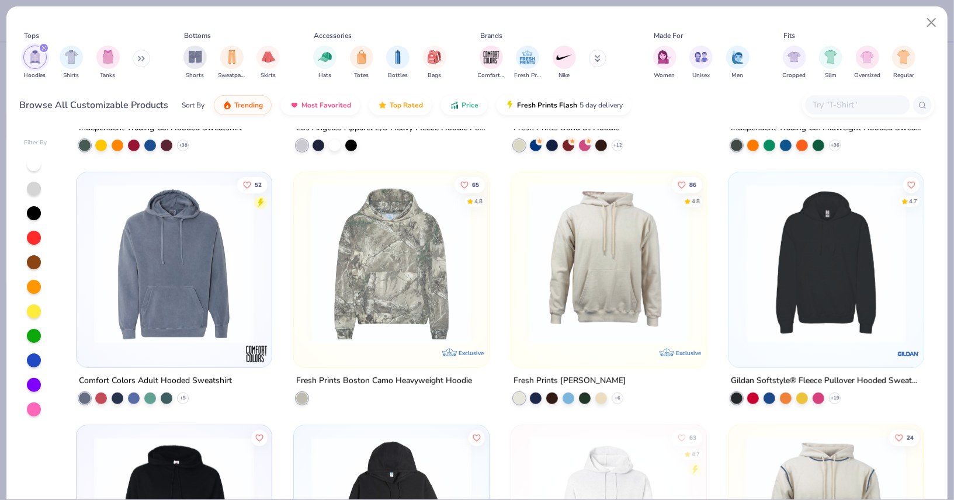
click at [740, 282] on img at bounding box center [654, 264] width 172 height 160
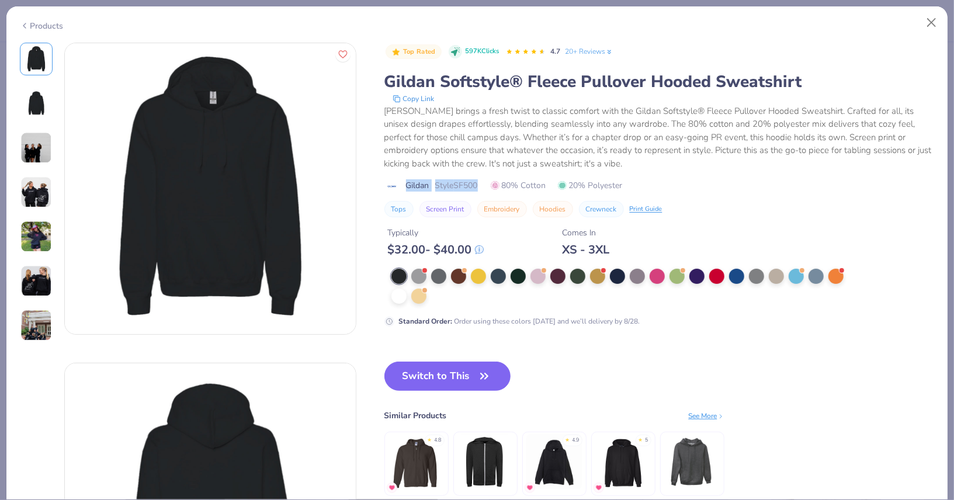
drag, startPoint x: 486, startPoint y: 180, endPoint x: 405, endPoint y: 183, distance: 81.2
click at [405, 183] on div "Gildan Style SF500 80% Cotton 20% Polyester" at bounding box center [659, 185] width 550 height 12
copy div "Gildan Style SF500"
click at [935, 23] on button "Close" at bounding box center [932, 23] width 22 height 22
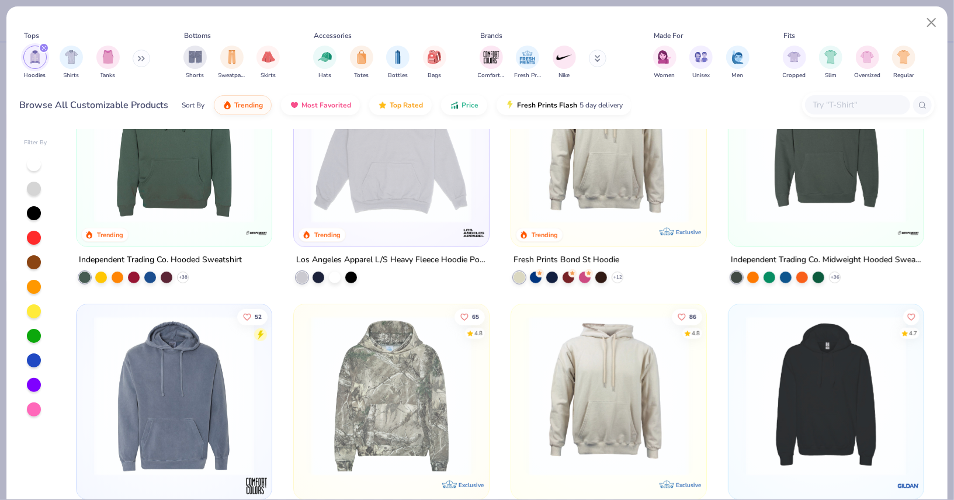
scroll to position [239, 0]
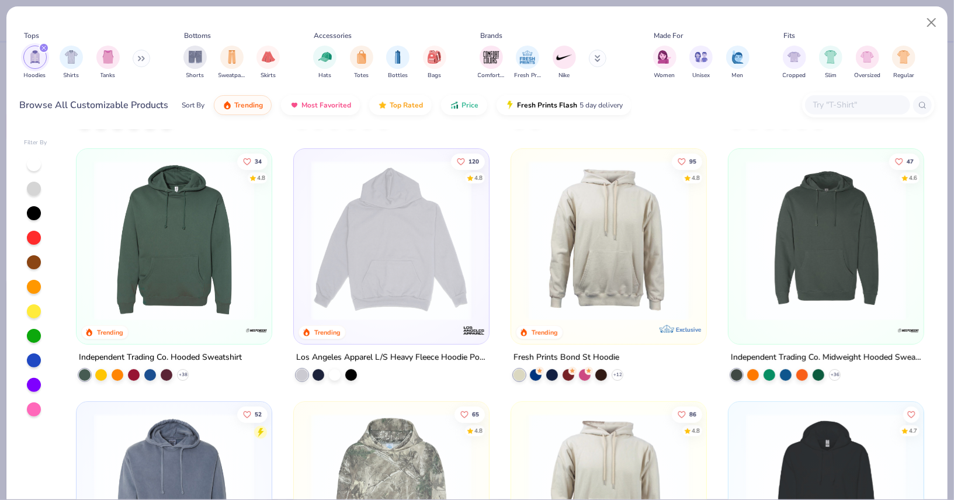
click at [829, 220] on img at bounding box center [826, 241] width 172 height 160
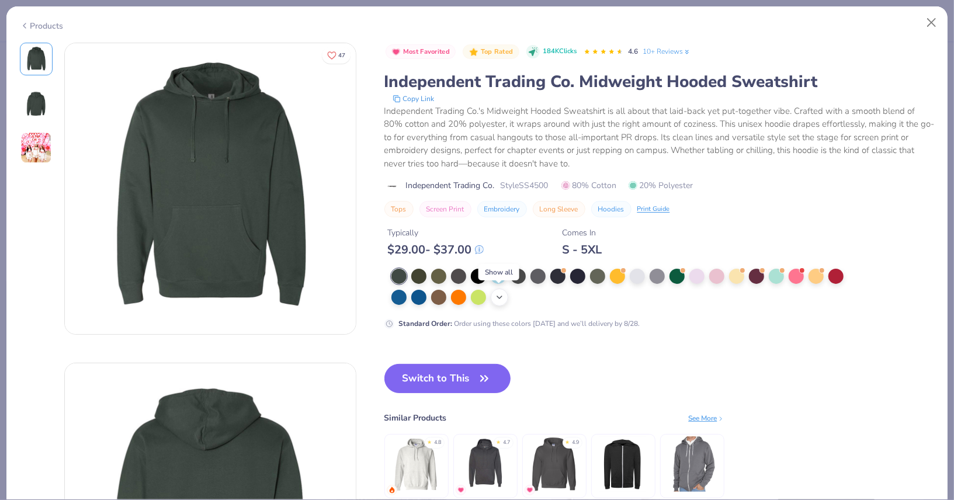
click at [502, 300] on icon at bounding box center [499, 297] width 9 height 9
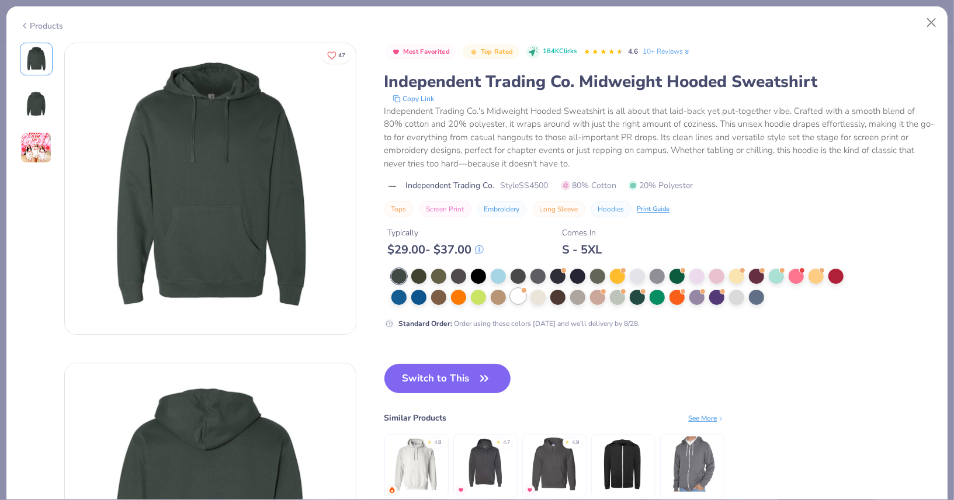
click at [513, 295] on div at bounding box center [518, 296] width 15 height 15
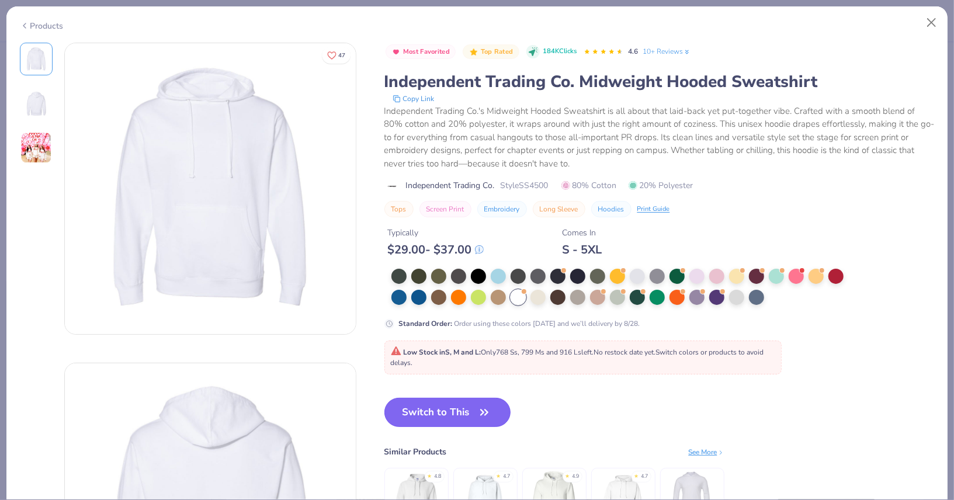
click at [435, 409] on button "Switch to This" at bounding box center [447, 412] width 127 height 29
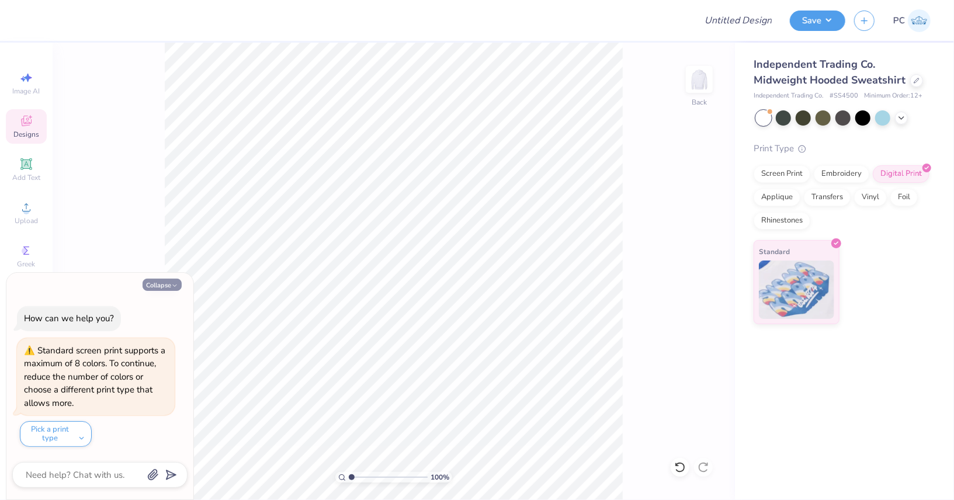
click at [165, 290] on button "Collapse" at bounding box center [162, 285] width 39 height 12
type textarea "x"
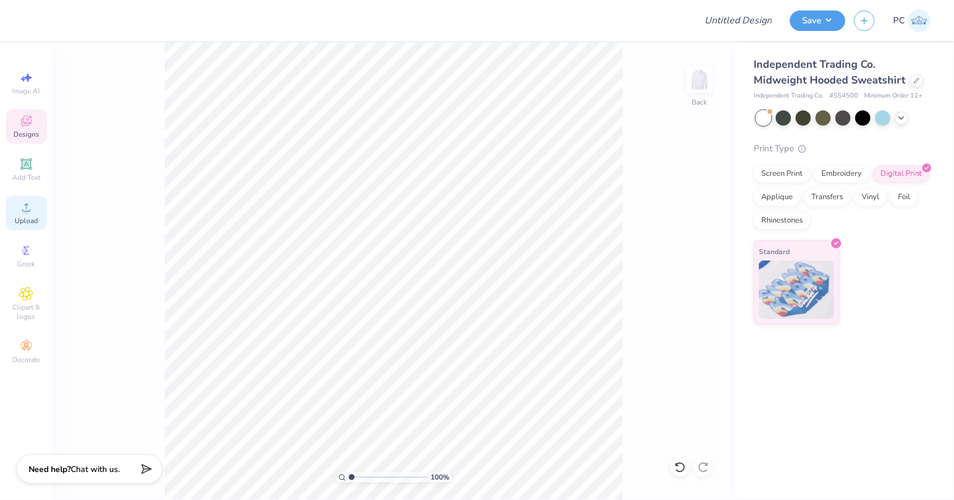
click at [28, 211] on icon at bounding box center [26, 207] width 8 height 8
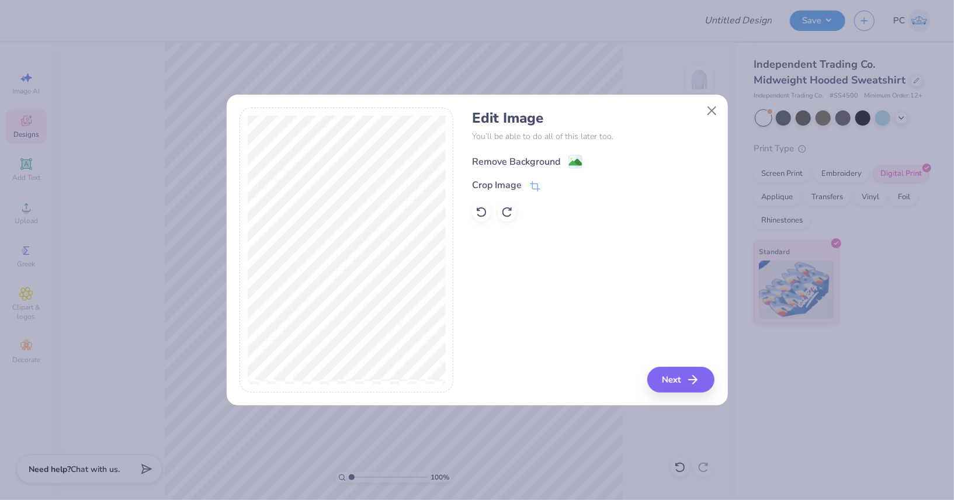
click at [574, 158] on image at bounding box center [575, 162] width 13 height 13
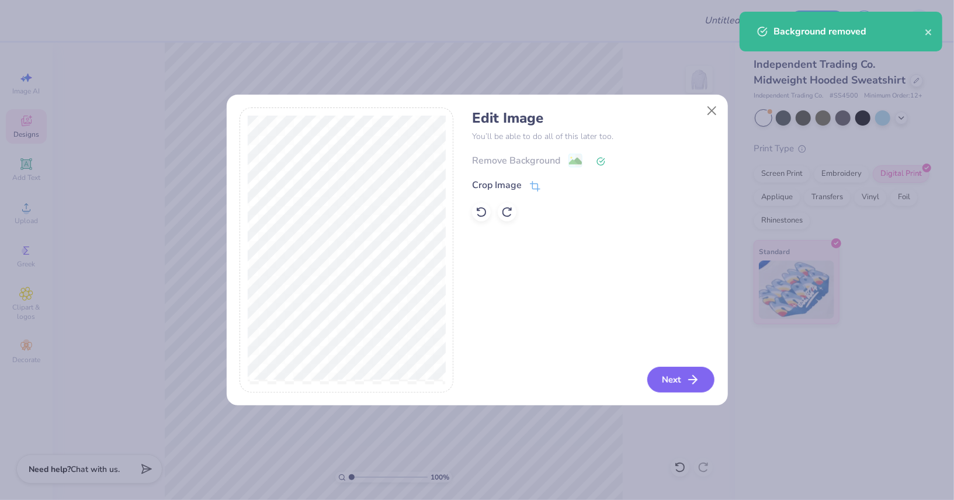
click at [686, 381] on button "Next" at bounding box center [680, 380] width 67 height 26
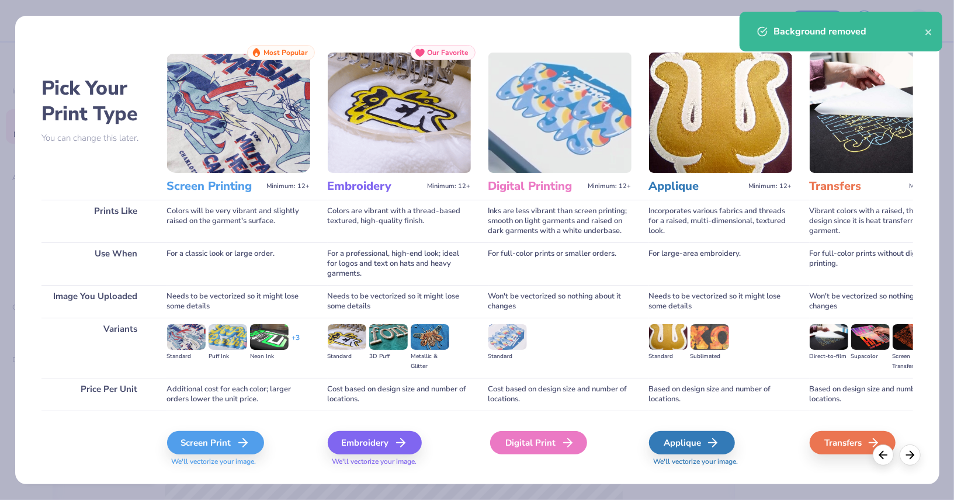
click at [518, 435] on div "Digital Print" at bounding box center [538, 442] width 97 height 23
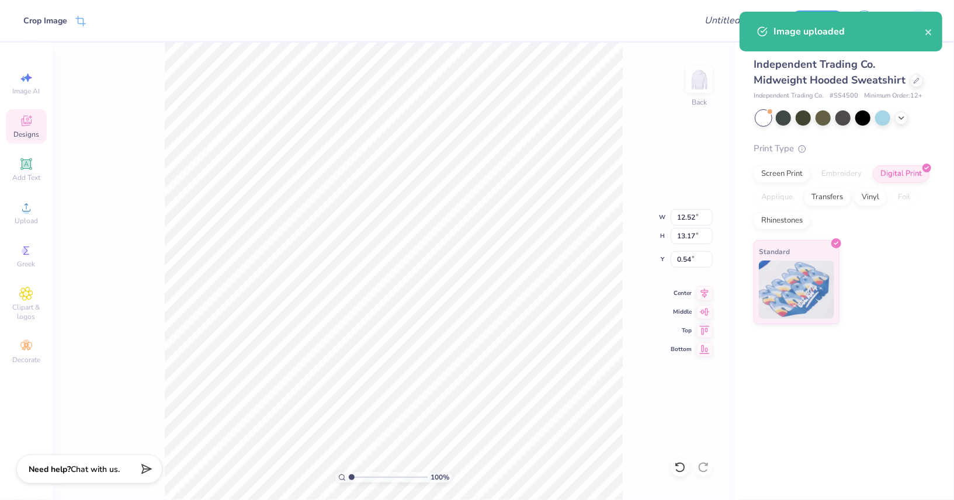
type input "6.25"
type input "6.57"
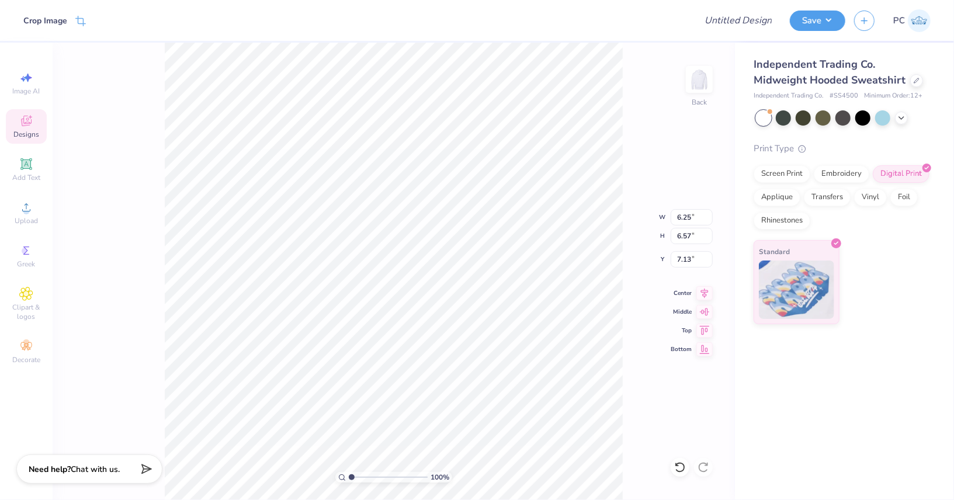
type input "3.00"
type input "3.65"
type input "3.84"
type input "3.55"
type input "4.02"
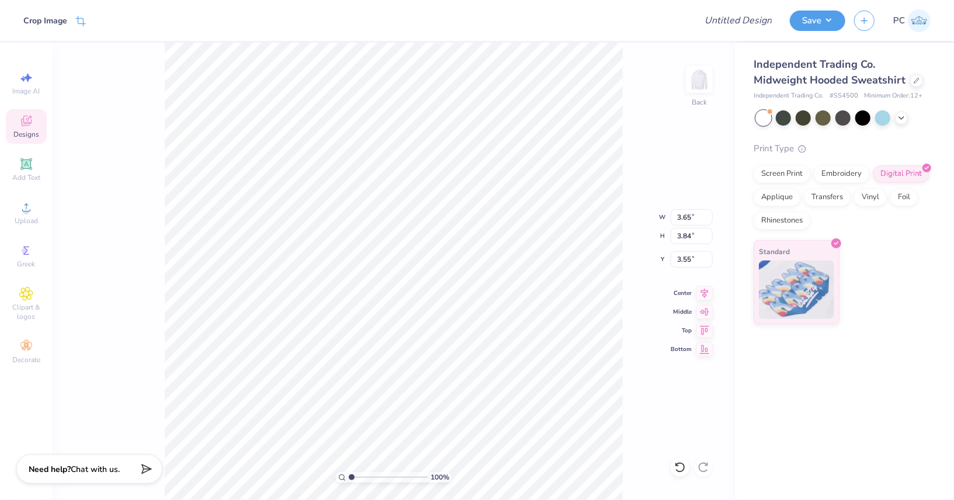
type input "4.23"
type input "3.16"
type input "3.00"
click at [623, 122] on div "100 % Back W 4.02 4.02 " H 4.23 4.23 " Y 3.00 3.00 " Center Middle Top Bottom" at bounding box center [394, 271] width 682 height 457
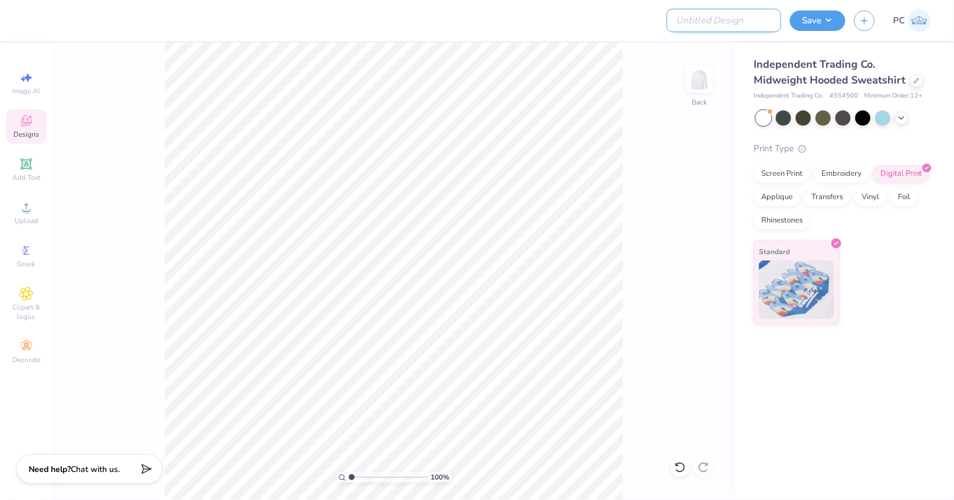
click at [730, 18] on input "Design Title" at bounding box center [723, 20] width 114 height 23
type input "Merch"
click at [809, 21] on button "Save" at bounding box center [817, 19] width 55 height 20
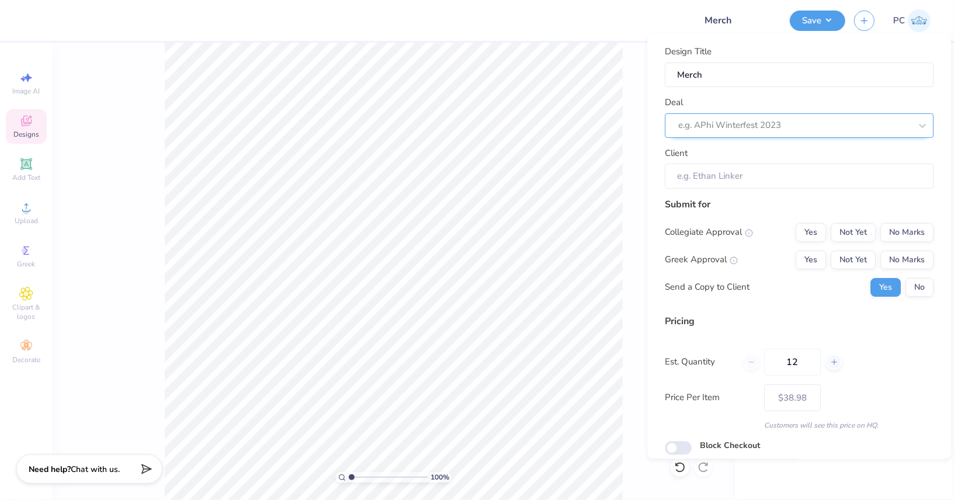
click at [778, 121] on div at bounding box center [794, 125] width 232 height 16
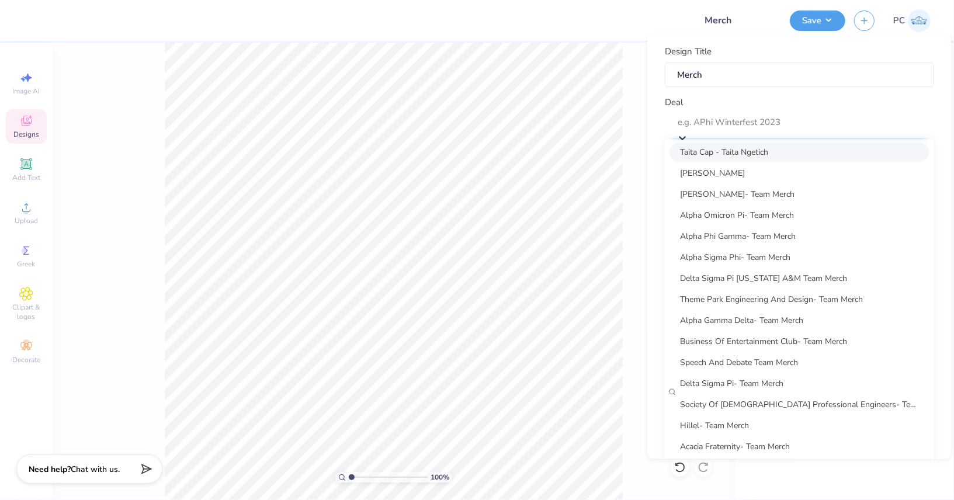
click at [758, 121] on div at bounding box center [805, 122] width 255 height 16
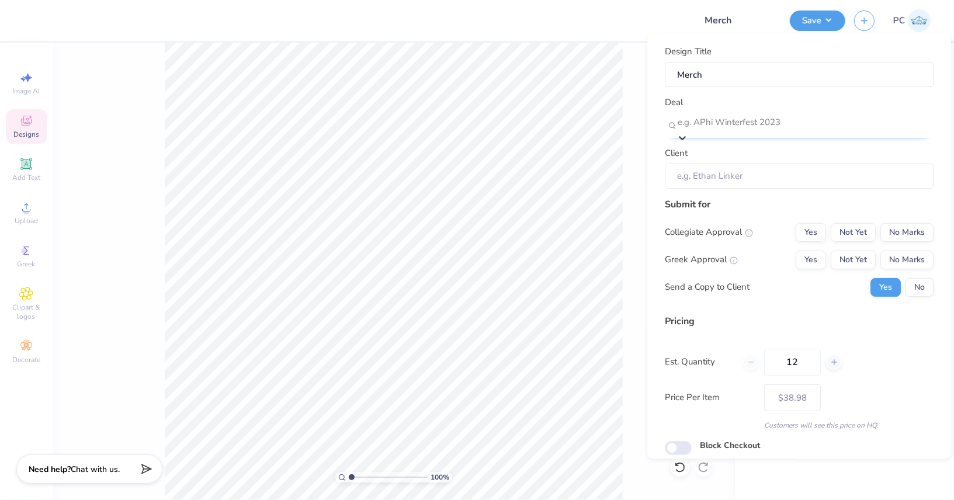
click at [758, 121] on div at bounding box center [805, 122] width 255 height 16
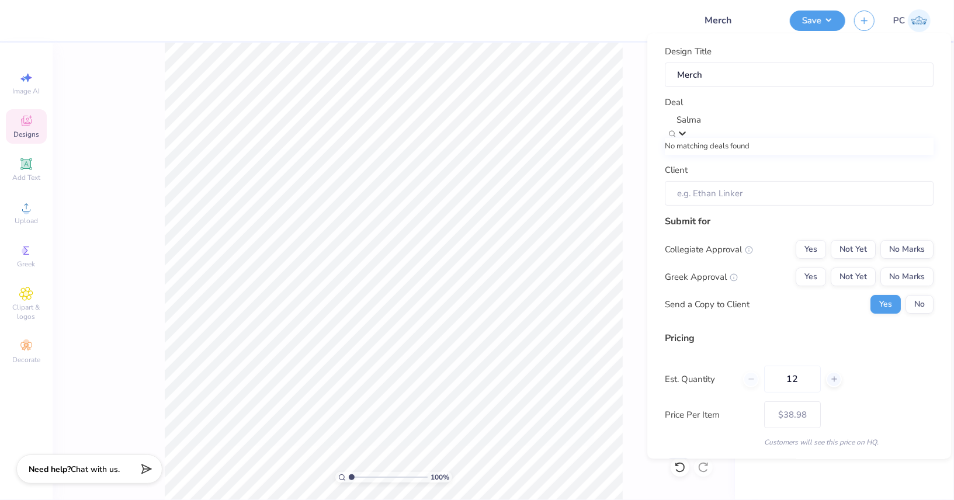
type input "Salma"
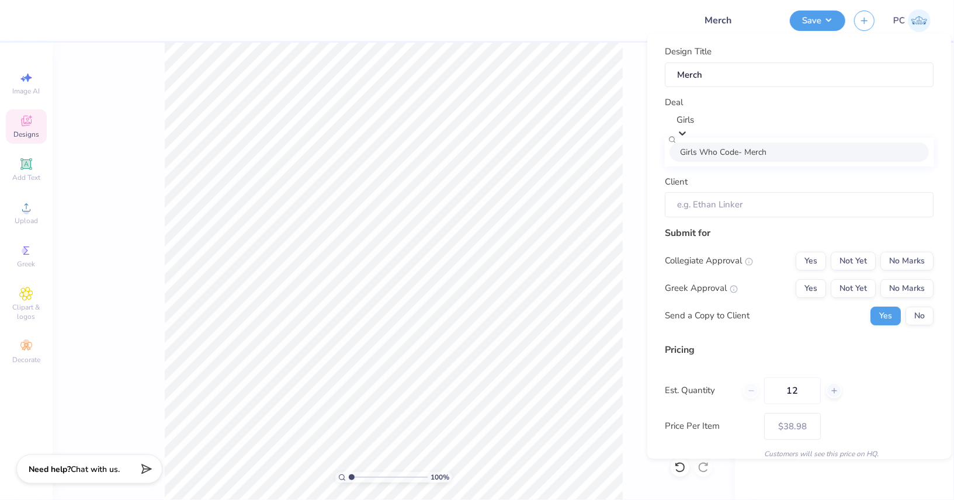
click at [804, 154] on div "Girls Who Code- Merch" at bounding box center [798, 152] width 259 height 19
type input "Girls"
type input "[PERSON_NAME]"
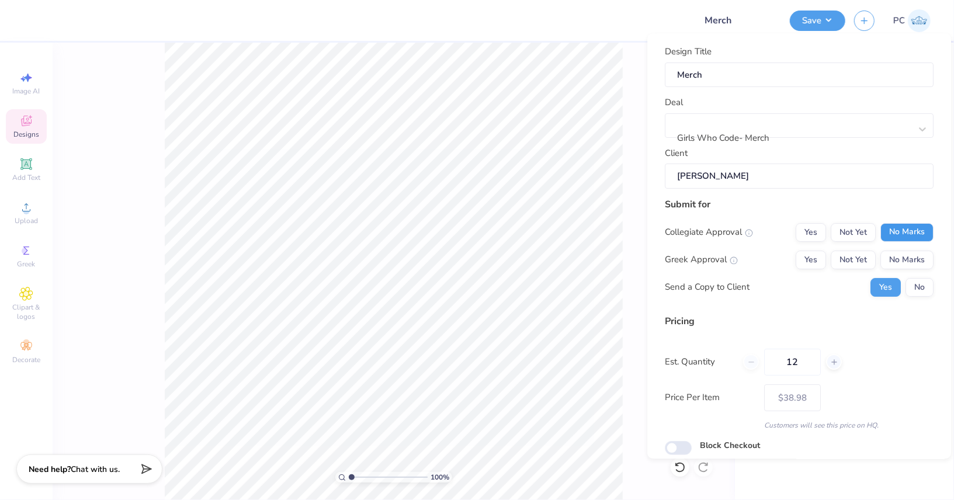
click at [907, 227] on button "No Marks" at bounding box center [906, 232] width 53 height 19
click at [903, 254] on button "No Marks" at bounding box center [906, 260] width 53 height 19
type input "$38.98"
click at [919, 284] on button "No" at bounding box center [919, 287] width 28 height 19
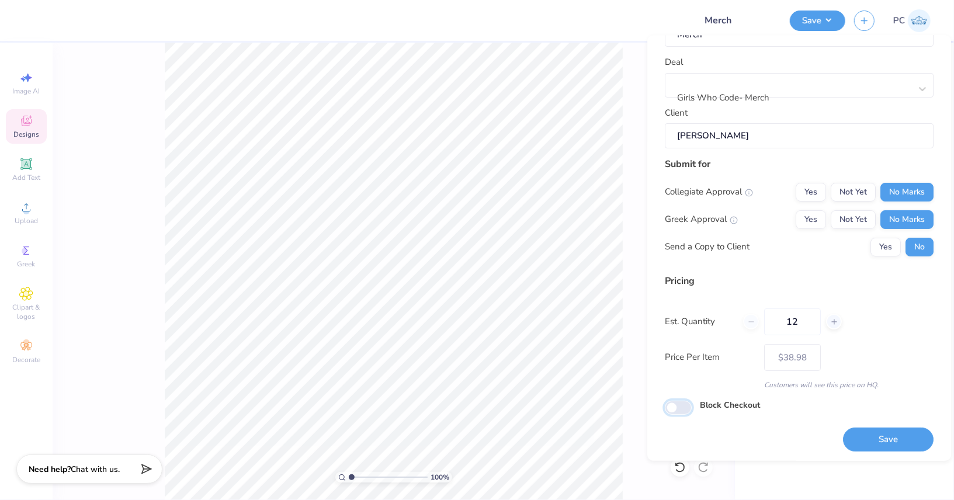
click at [680, 405] on input "Block Checkout" at bounding box center [678, 407] width 27 height 14
checkbox input "true"
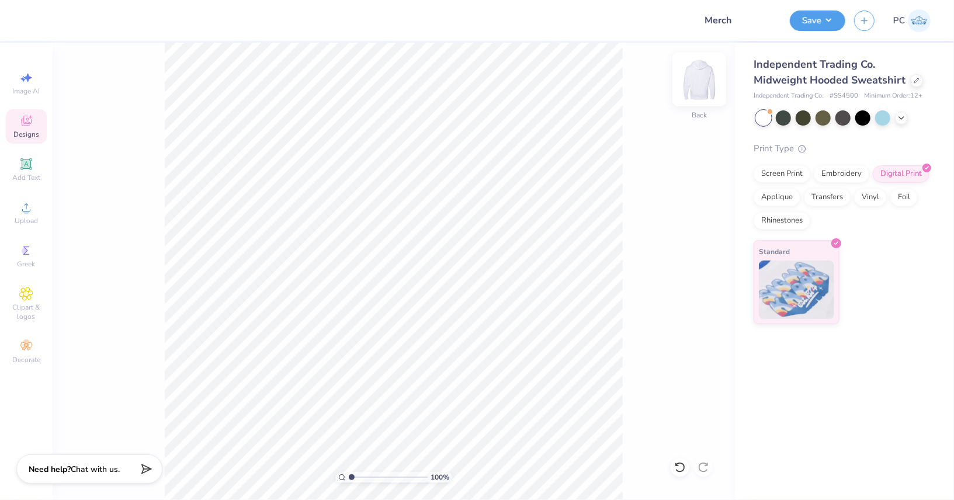
click at [710, 71] on img at bounding box center [699, 79] width 47 height 47
click at [40, 219] on div "Upload" at bounding box center [26, 213] width 41 height 34
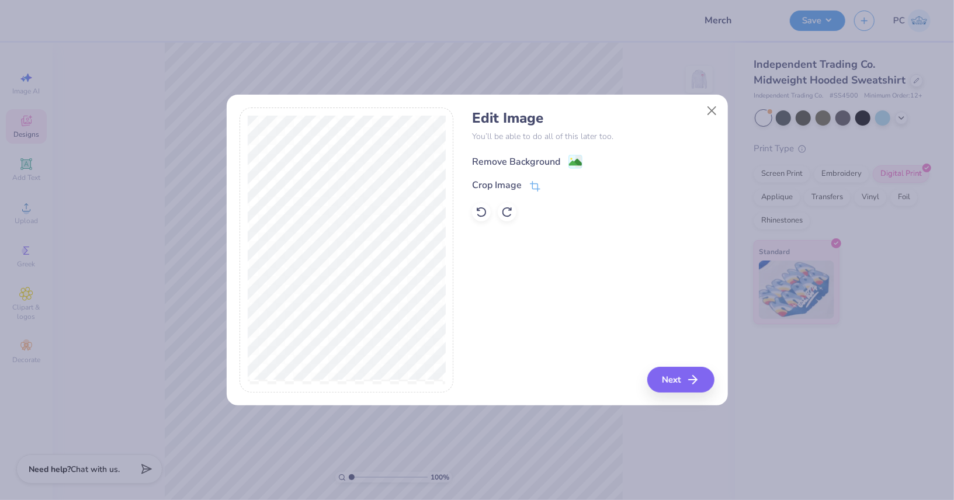
click at [576, 157] on image at bounding box center [575, 162] width 13 height 13
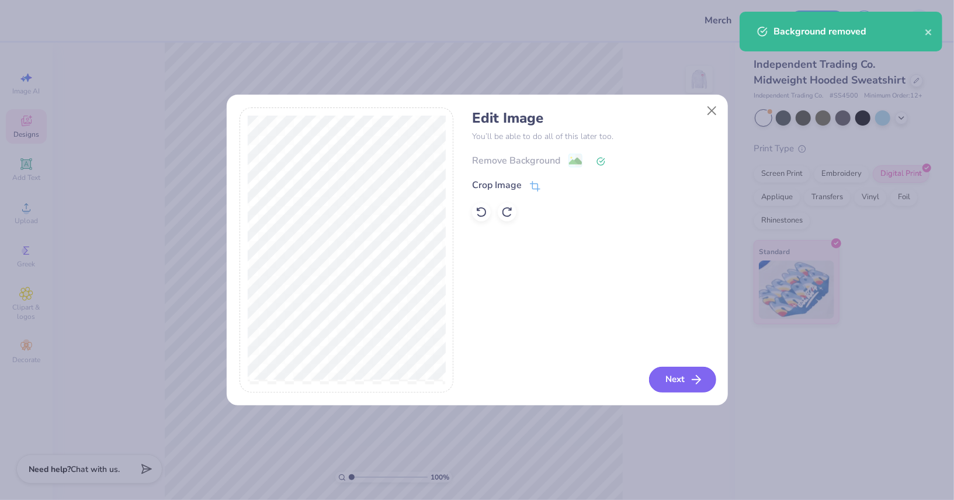
click at [678, 373] on button "Next" at bounding box center [682, 380] width 67 height 26
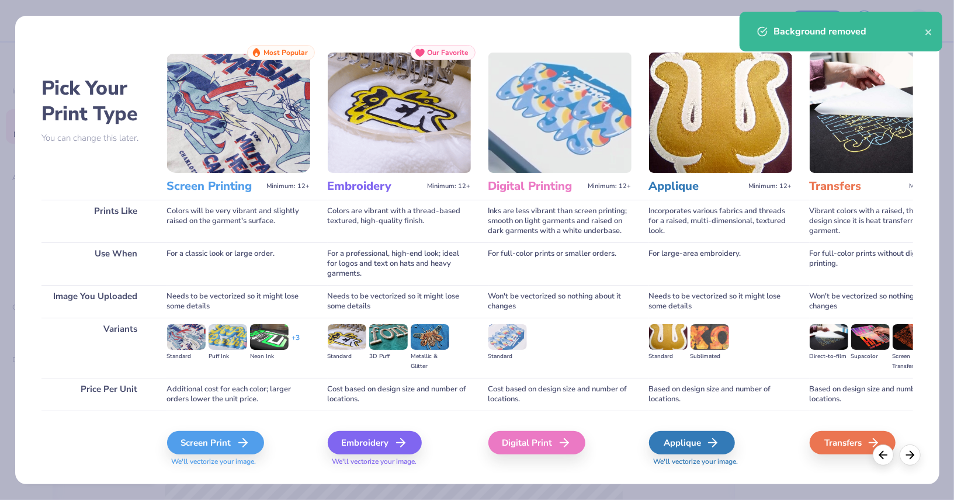
click at [512, 428] on div "Digital Print" at bounding box center [559, 442] width 143 height 63
click at [513, 433] on div "Digital Print" at bounding box center [538, 442] width 97 height 23
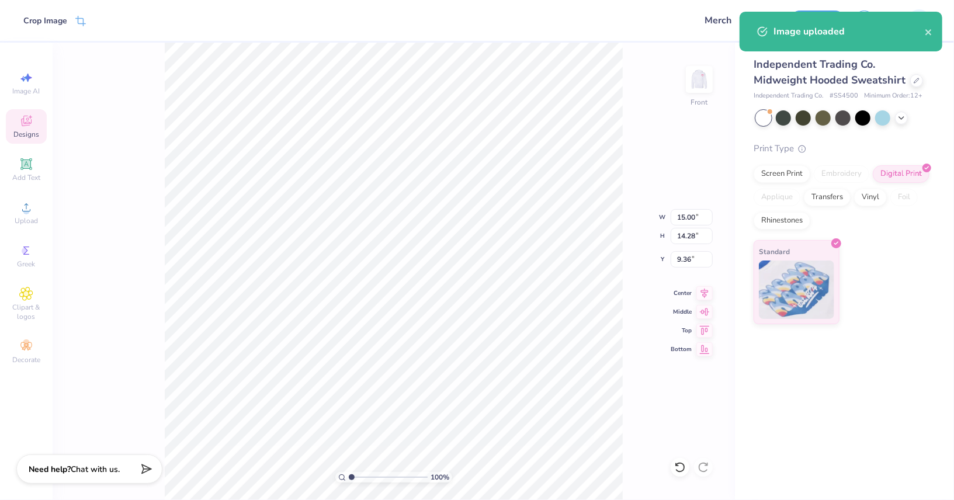
type input "6.00"
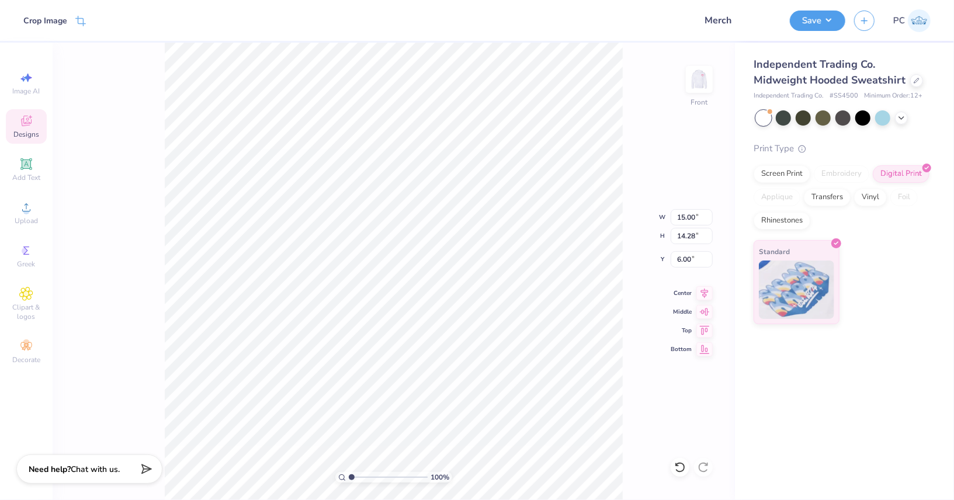
type input "13.24"
type input "12.60"
type input "6.00"
type input "11.95"
type input "11.37"
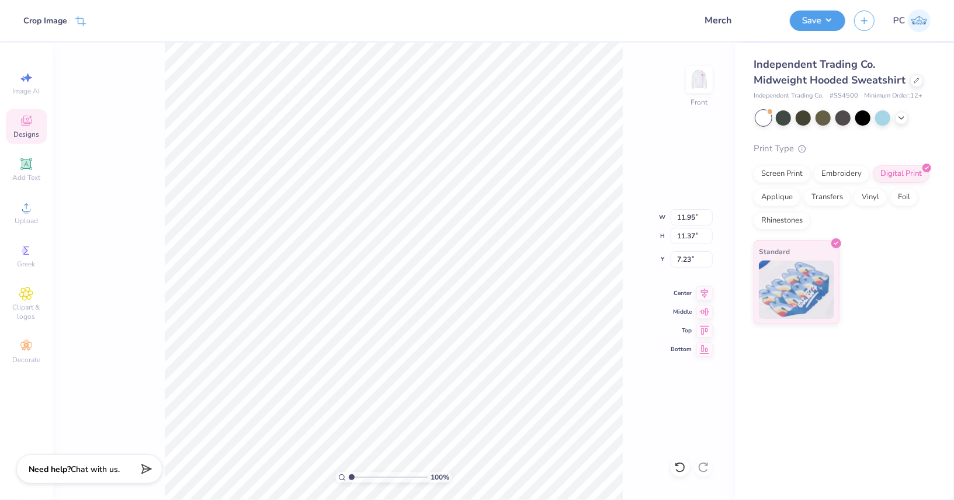
type input "6.34"
click at [700, 91] on img at bounding box center [699, 79] width 47 height 47
click at [659, 98] on div "100 % Back W 4.02 4.02 " H 4.23 4.23 " Y 3.00 3.00 " Center Middle Top Bottom" at bounding box center [394, 271] width 682 height 457
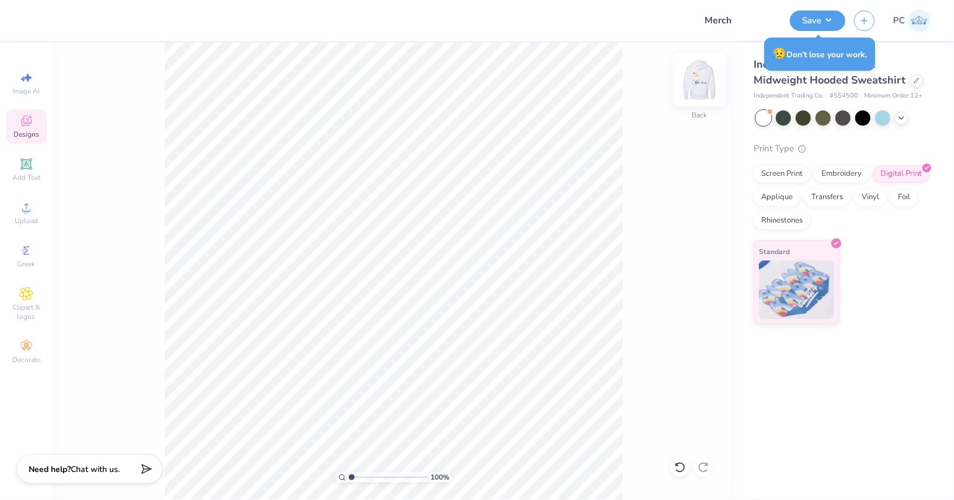
click at [699, 82] on img at bounding box center [699, 79] width 47 height 47
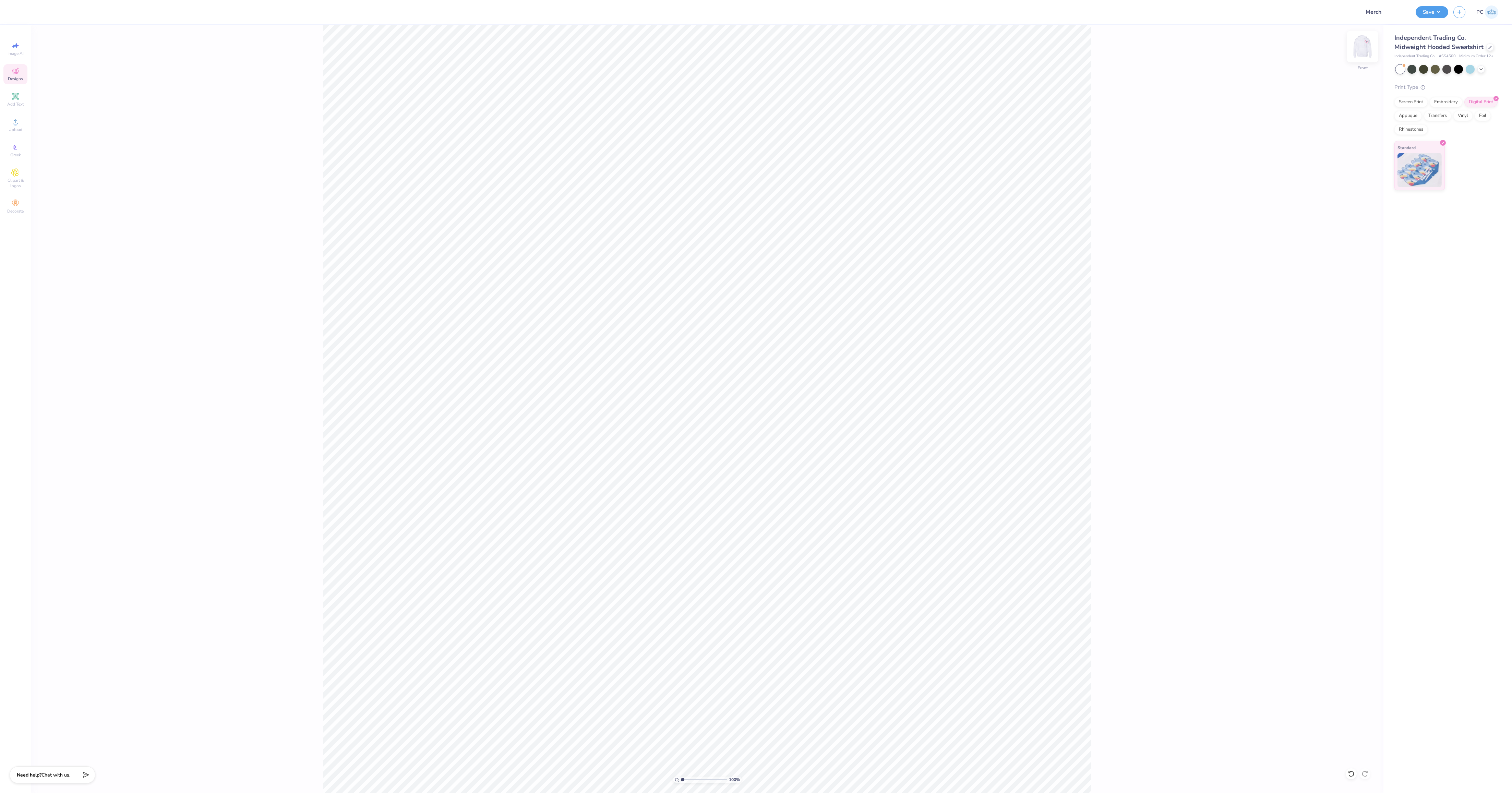
click at [559, 44] on img at bounding box center [1362, 46] width 28 height 28
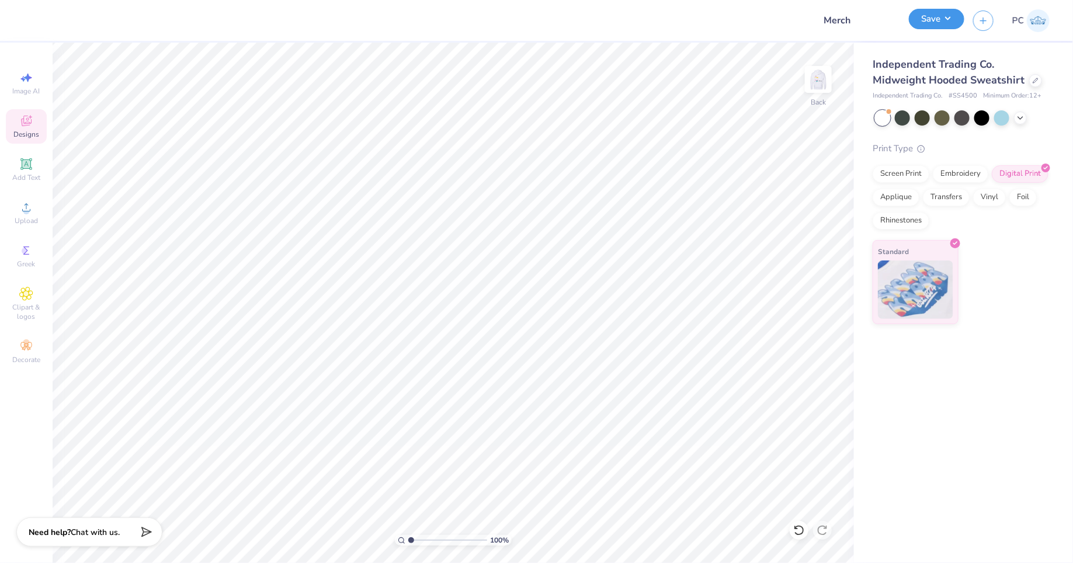
click at [952, 22] on button "Save" at bounding box center [936, 19] width 55 height 20
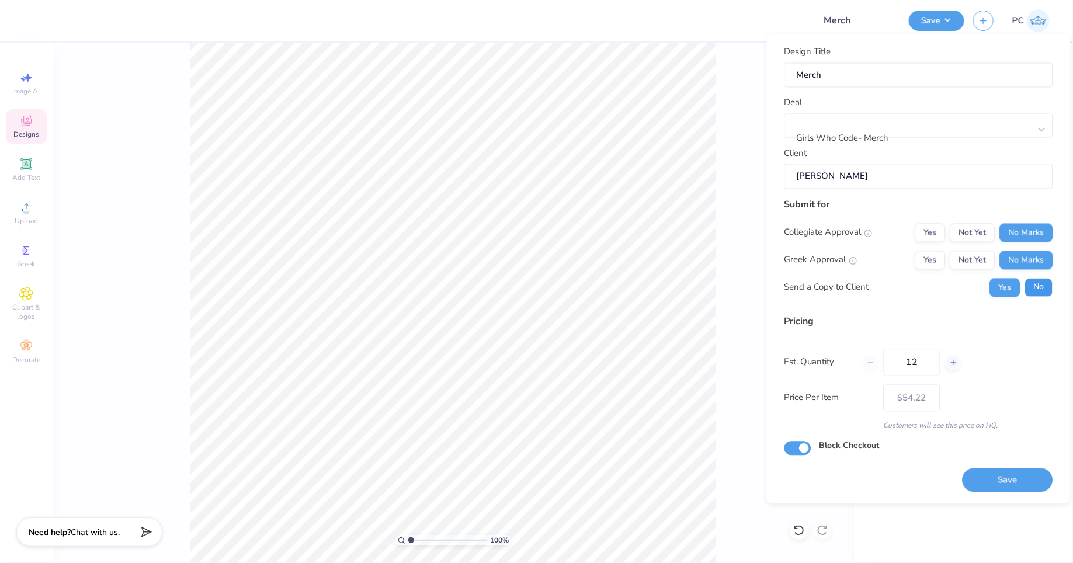
click at [953, 286] on button "No" at bounding box center [1039, 287] width 28 height 19
click at [953, 474] on button "Save" at bounding box center [1008, 480] width 91 height 24
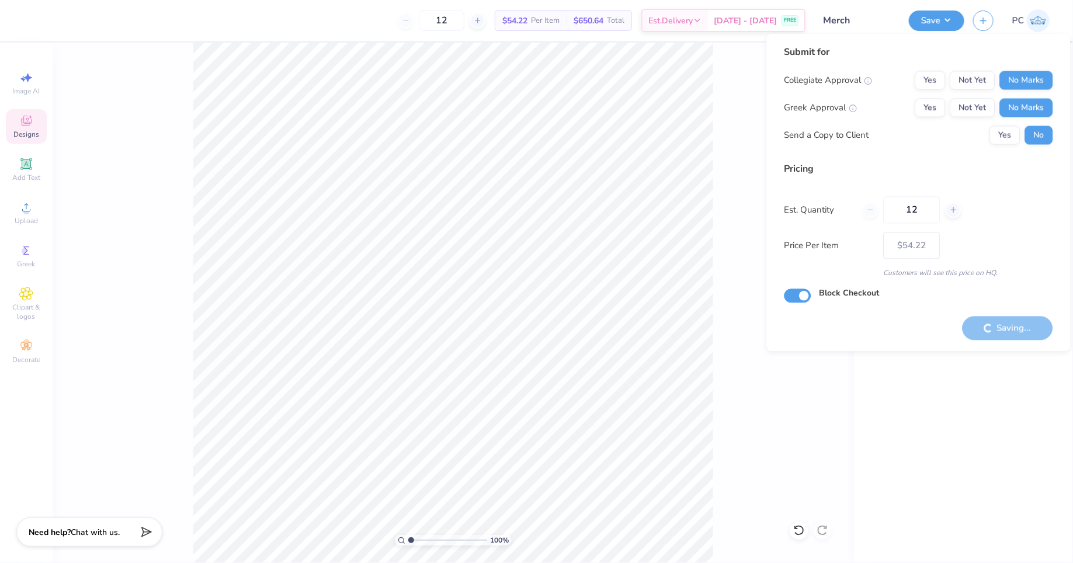
type input "– –"
